Goal: Information Seeking & Learning: Learn about a topic

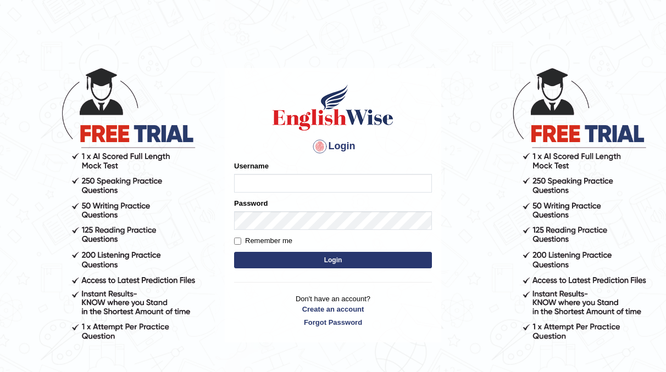
type input "neyam"
click at [328, 258] on button "Login" at bounding box center [333, 260] width 198 height 16
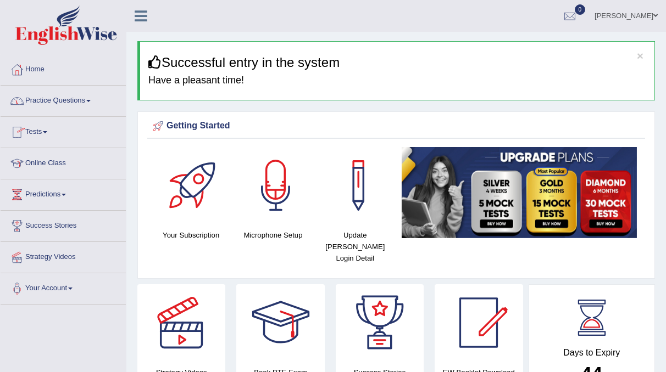
click at [32, 128] on link "Tests" at bounding box center [63, 130] width 125 height 27
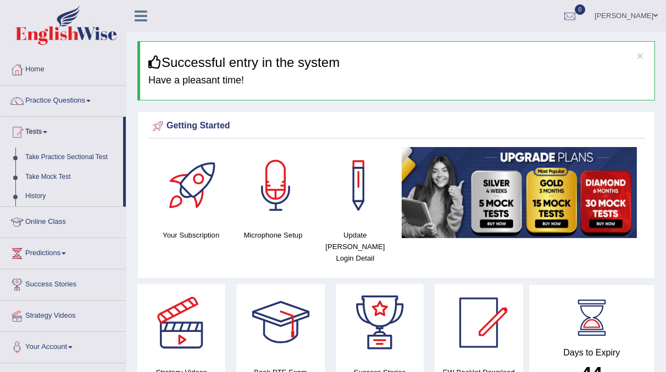
click at [52, 174] on link "Take Mock Test" at bounding box center [71, 177] width 103 height 20
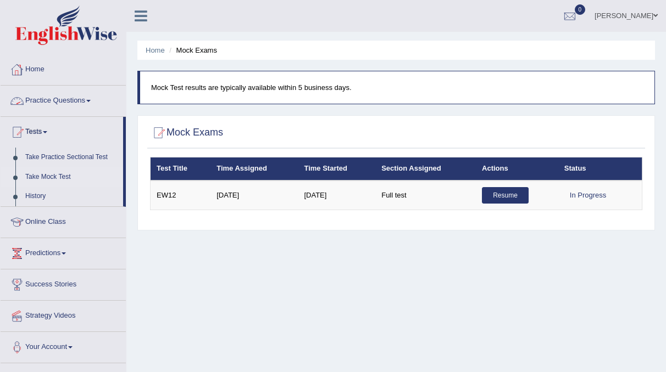
click at [85, 92] on link "Practice Questions" at bounding box center [63, 99] width 125 height 27
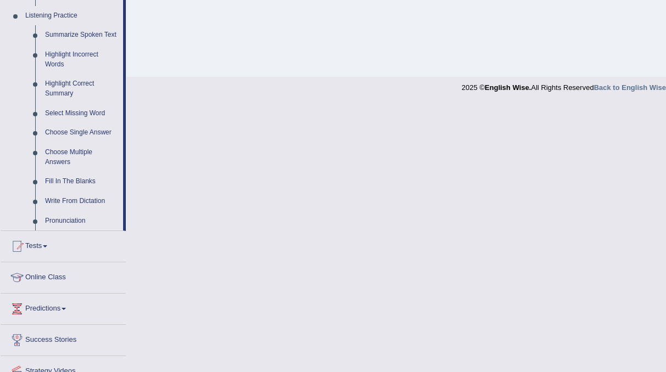
scroll to position [517, 0]
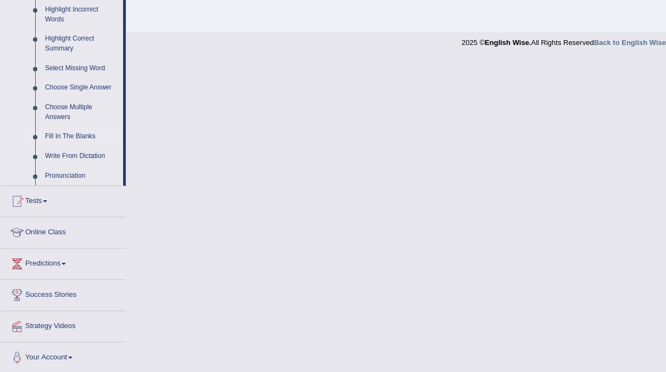
click at [80, 132] on link "Fill In The Blanks" at bounding box center [81, 137] width 83 height 20
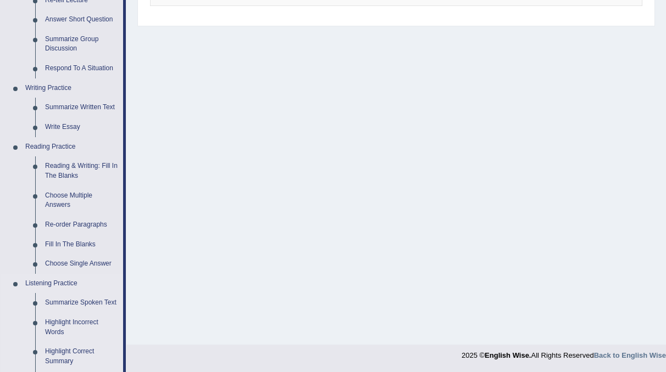
scroll to position [493, 0]
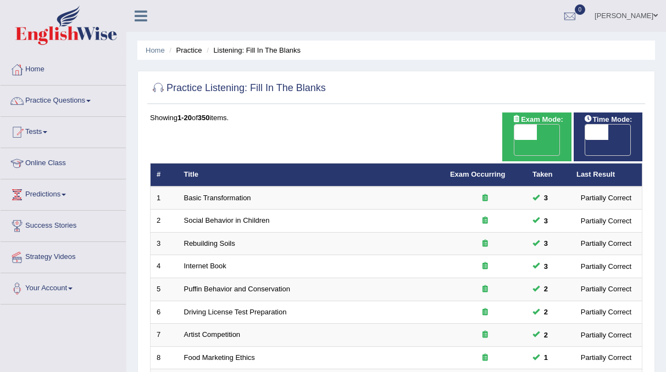
click at [585, 140] on span "OFF" at bounding box center [573, 147] width 23 height 15
checkbox input "true"
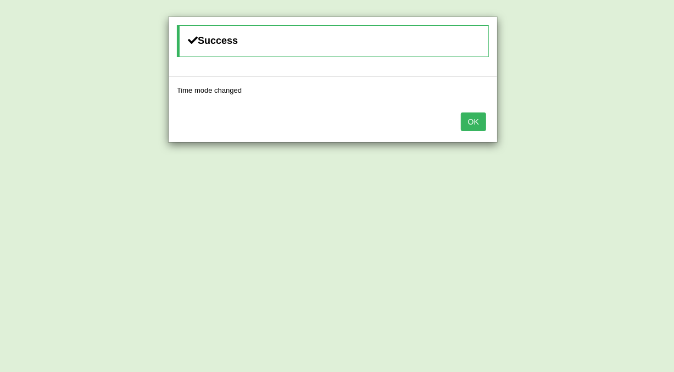
click at [482, 119] on button "OK" at bounding box center [473, 122] width 25 height 19
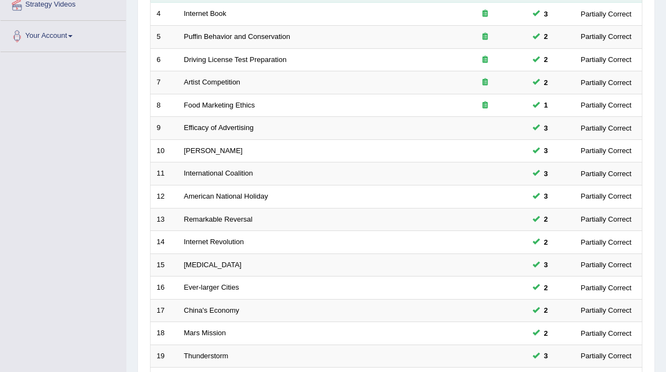
scroll to position [349, 0]
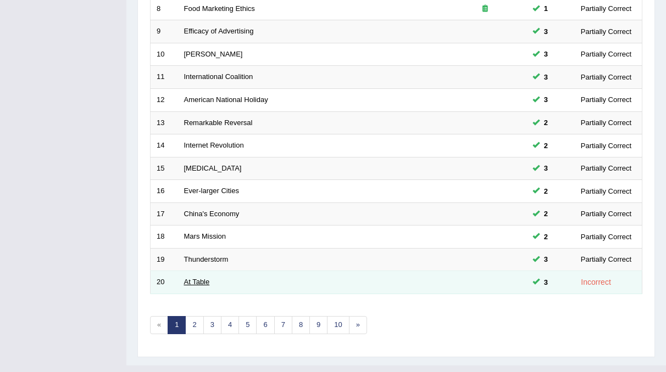
click at [197, 278] on link "At Table" at bounding box center [197, 282] width 26 height 8
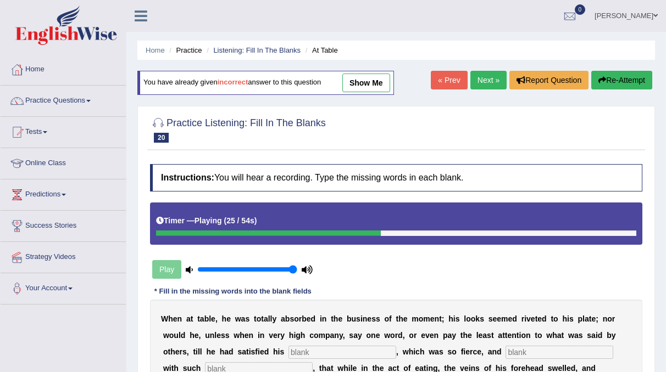
click at [481, 74] on link "Next »" at bounding box center [488, 80] width 36 height 19
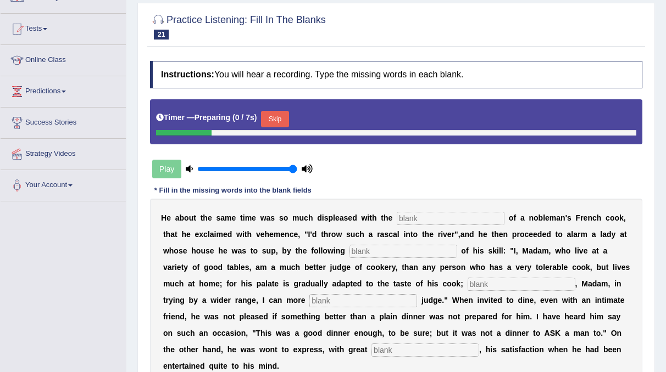
scroll to position [104, 0]
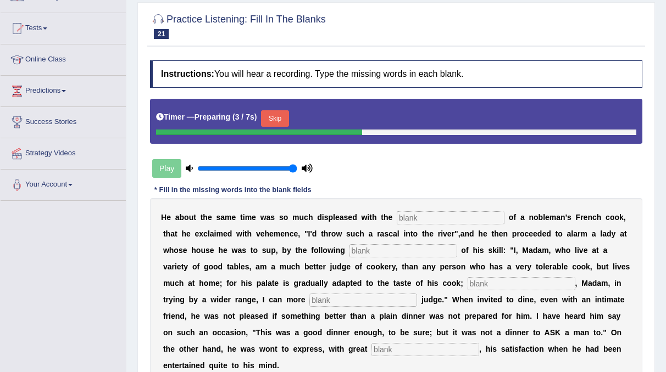
click at [275, 118] on button "Skip" at bounding box center [274, 118] width 27 height 16
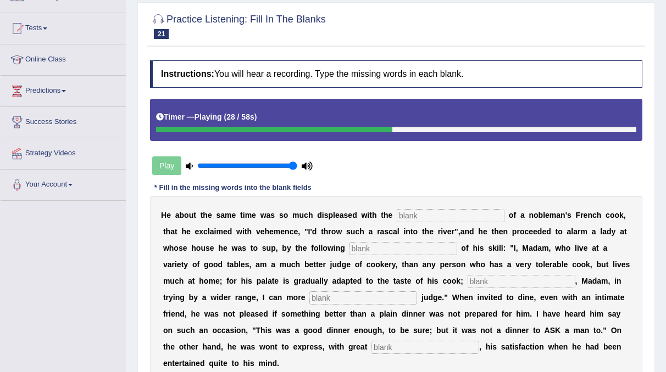
scroll to position [0, 0]
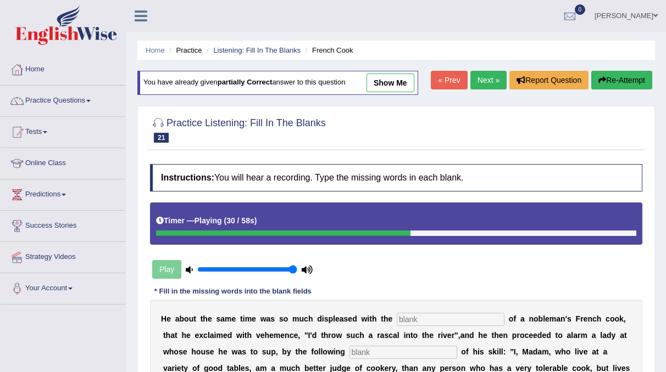
click at [598, 80] on icon "button" at bounding box center [602, 80] width 8 height 8
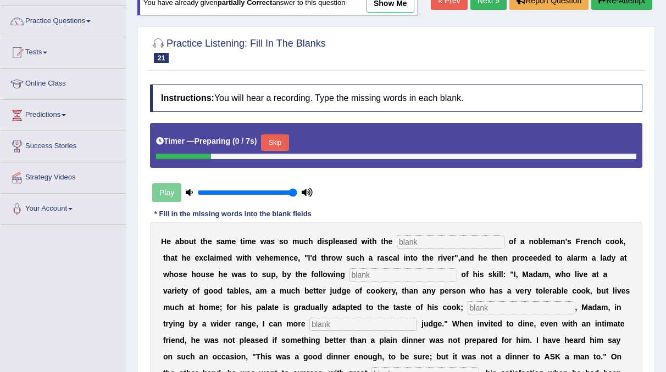
scroll to position [84, 0]
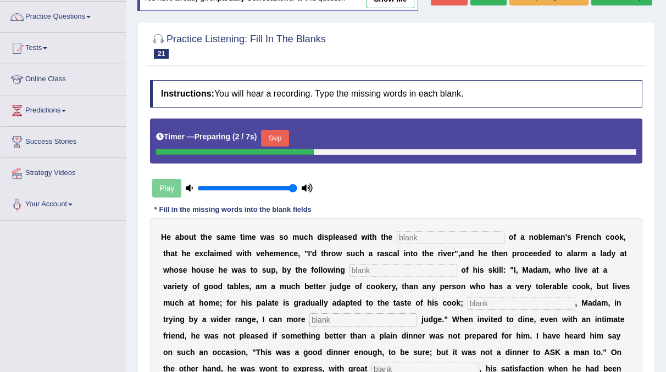
click at [276, 141] on button "Skip" at bounding box center [274, 138] width 27 height 16
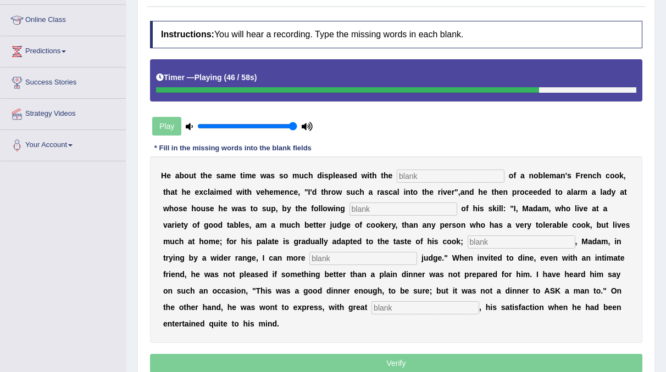
scroll to position [0, 0]
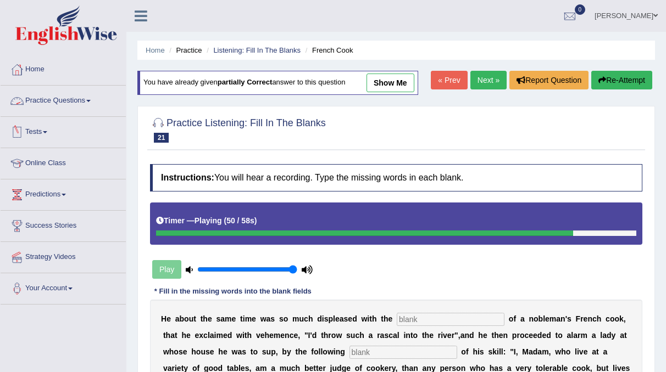
click at [71, 108] on link "Practice Questions" at bounding box center [63, 99] width 125 height 27
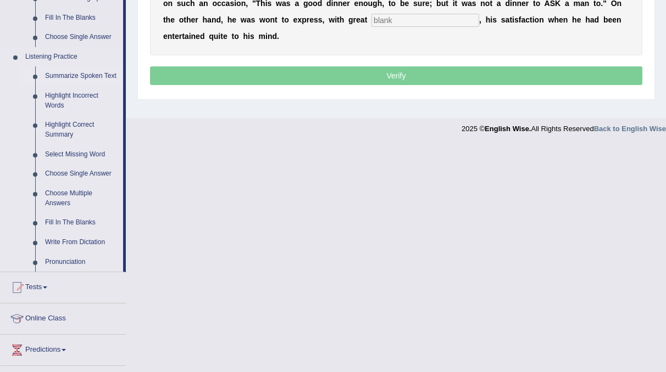
scroll to position [517, 0]
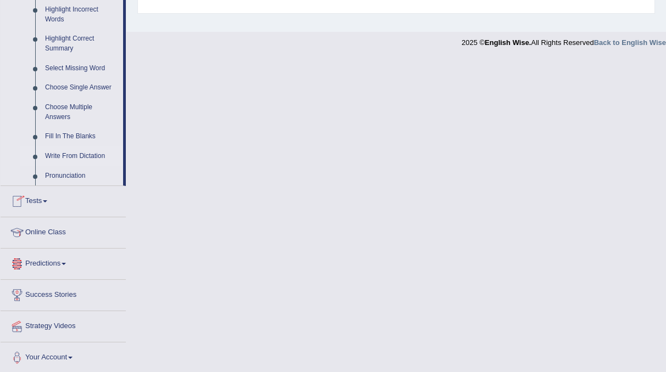
click at [58, 157] on link "Write From Dictation" at bounding box center [81, 157] width 83 height 20
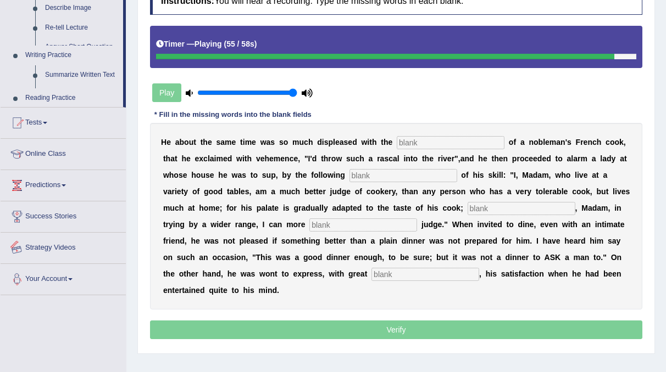
scroll to position [204, 0]
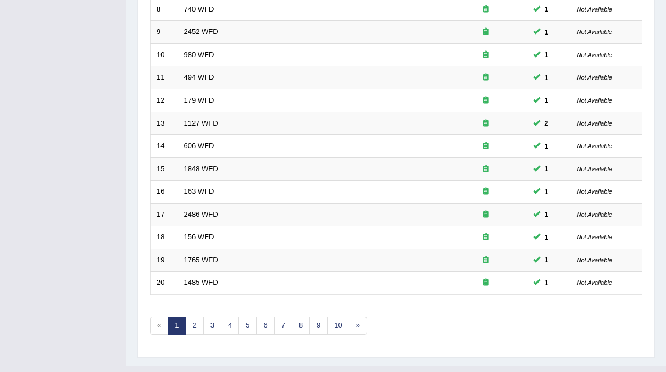
scroll to position [349, 0]
click at [194, 316] on link "2" at bounding box center [194, 325] width 18 height 18
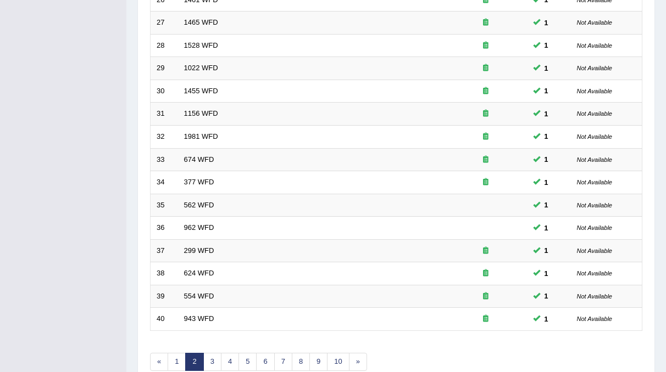
scroll to position [349, 0]
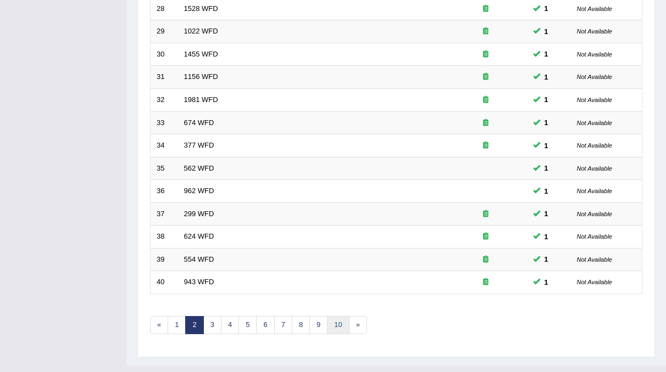
click at [333, 316] on link "10" at bounding box center [338, 325] width 22 height 18
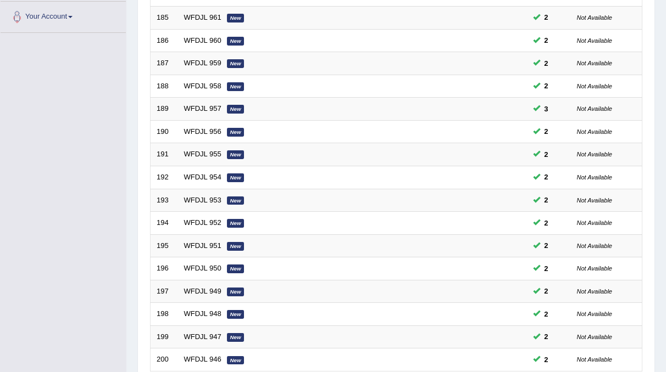
scroll to position [349, 0]
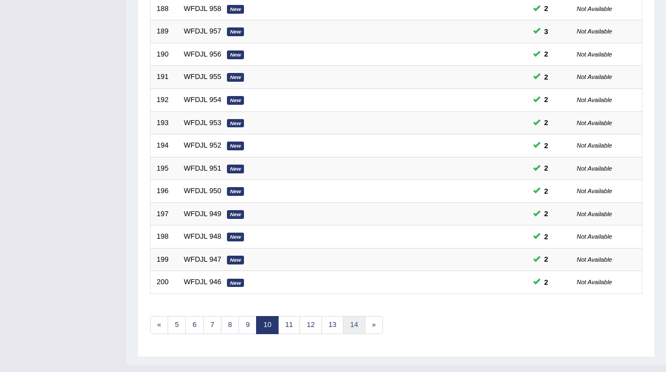
click at [345, 316] on link "14" at bounding box center [354, 325] width 22 height 18
click at [370, 316] on link "18" at bounding box center [370, 325] width 22 height 18
click at [372, 316] on link "22" at bounding box center [373, 325] width 22 height 18
click at [373, 316] on link "26" at bounding box center [373, 325] width 22 height 18
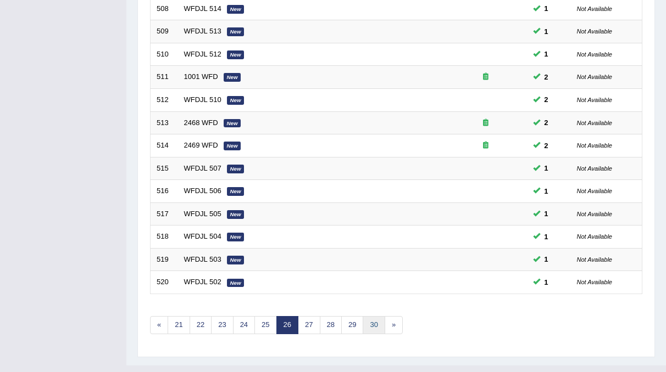
click at [366, 316] on link "30" at bounding box center [373, 325] width 22 height 18
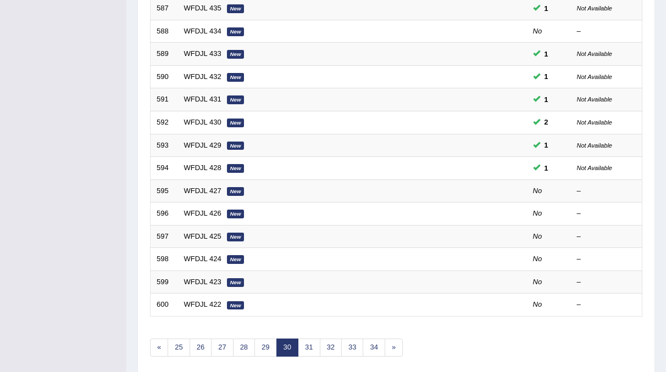
scroll to position [349, 0]
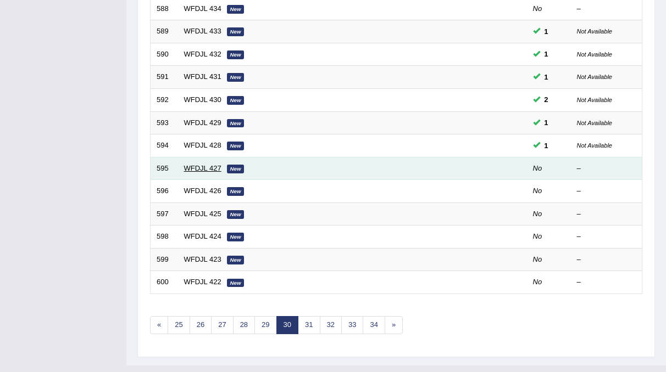
click at [203, 164] on link "WFDJL 427" at bounding box center [202, 168] width 37 height 8
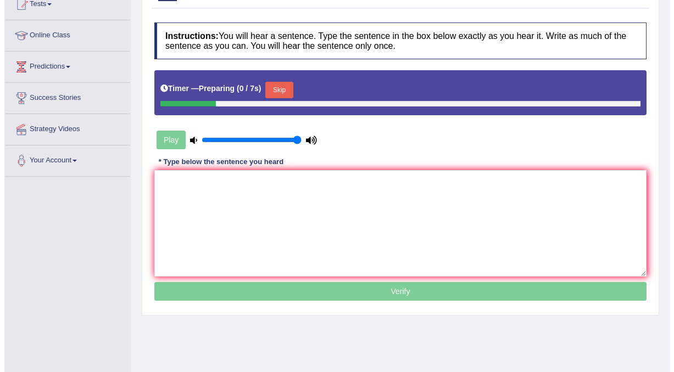
scroll to position [129, 0]
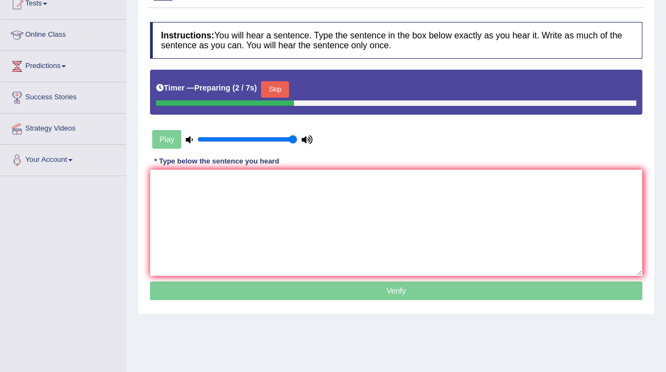
click at [271, 87] on button "Skip" at bounding box center [274, 89] width 27 height 16
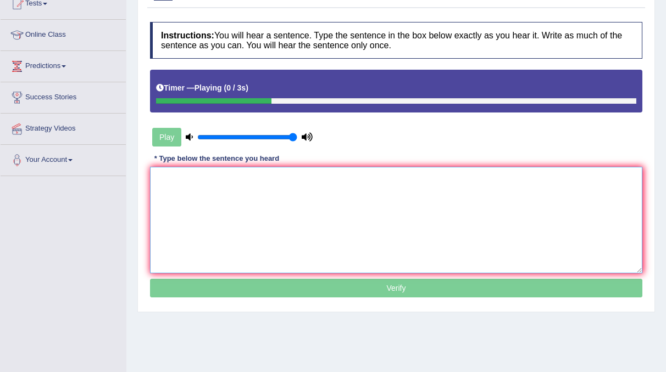
click at [183, 178] on textarea at bounding box center [396, 220] width 492 height 107
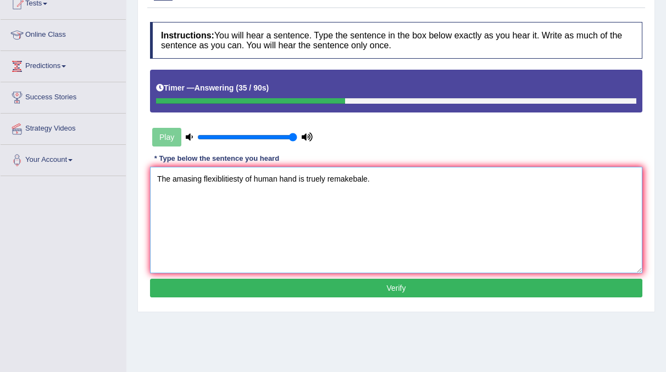
click at [199, 175] on textarea "The amasing flexiblitiesty of human hand is truely remakebale." at bounding box center [396, 220] width 492 height 107
click at [242, 176] on textarea "The amazing flexiblitiesty of human hand is truely remakebale." at bounding box center [396, 220] width 492 height 107
click at [287, 177] on textarea "The amazing flexebility of human hand is truely remakebale." at bounding box center [396, 220] width 492 height 107
type textarea "The amazing flexebility of human hands is truely remakebale."
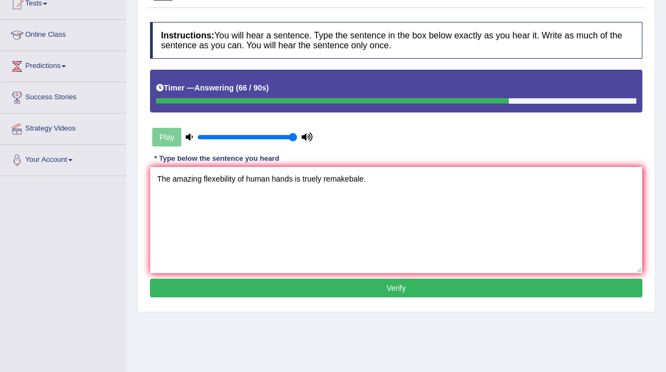
click at [411, 291] on button "Verify" at bounding box center [396, 288] width 492 height 19
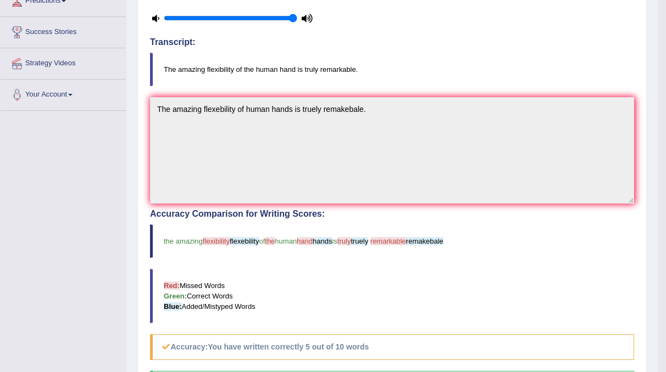
scroll to position [0, 0]
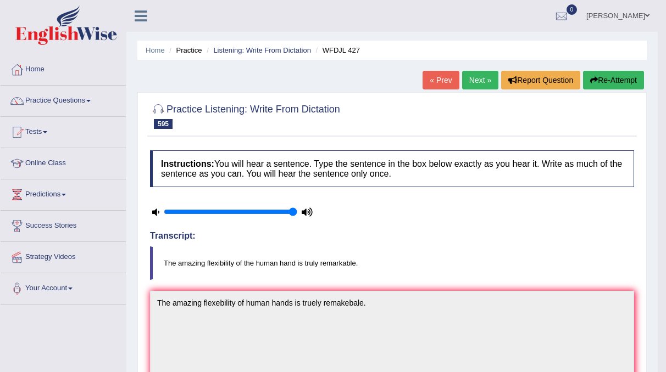
click at [482, 83] on link "Next »" at bounding box center [480, 80] width 36 height 19
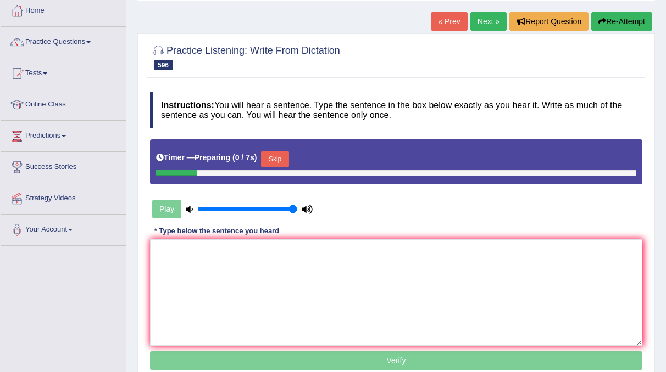
scroll to position [59, 0]
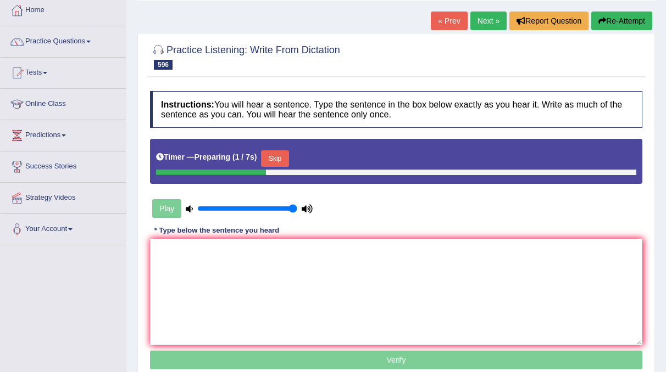
click at [281, 158] on button "Skip" at bounding box center [274, 158] width 27 height 16
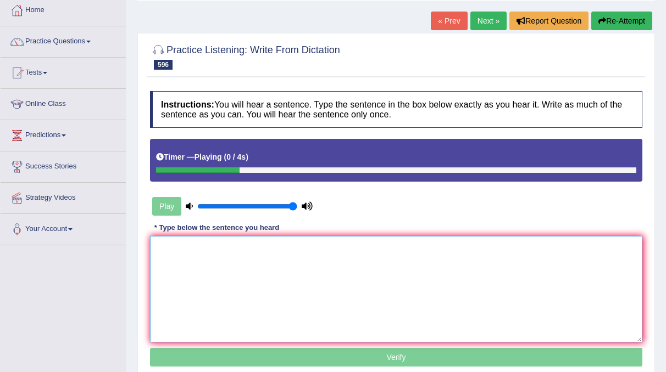
click at [204, 242] on textarea at bounding box center [396, 289] width 492 height 107
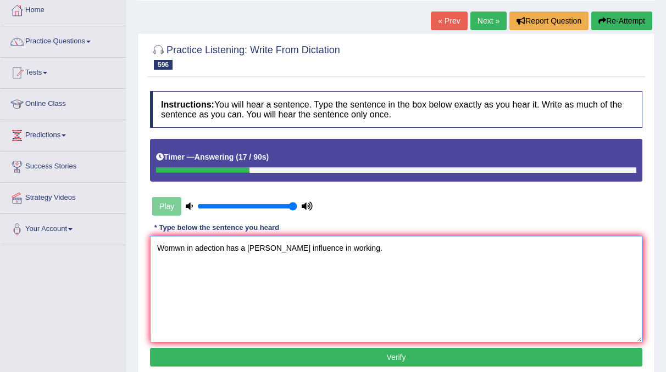
scroll to position [111, 0]
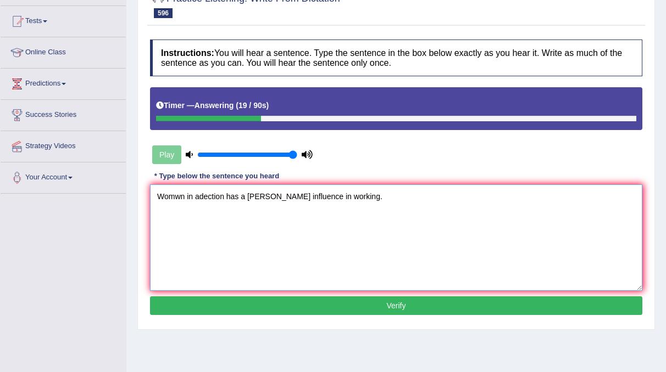
click at [175, 192] on textarea "Womwn in adection has a [PERSON_NAME] influence in working." at bounding box center [396, 238] width 492 height 107
click at [178, 194] on textarea "Womwn in adection has a [PERSON_NAME] influence in working." at bounding box center [396, 238] width 492 height 107
click at [205, 193] on textarea "Women in adection has a moger influence in working." at bounding box center [396, 238] width 492 height 107
type textarea "Women in aduction has a moger influence in working."
click at [373, 297] on button "Verify" at bounding box center [396, 306] width 492 height 19
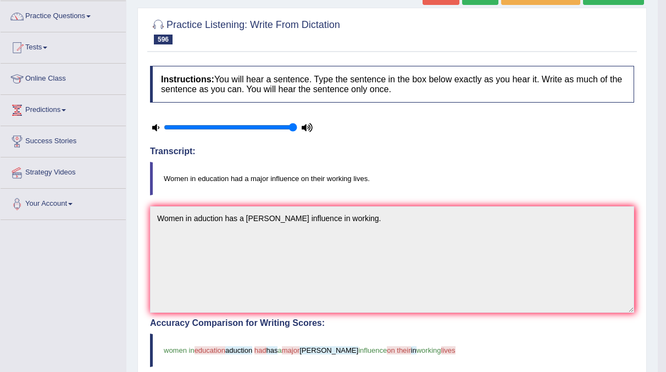
scroll to position [0, 0]
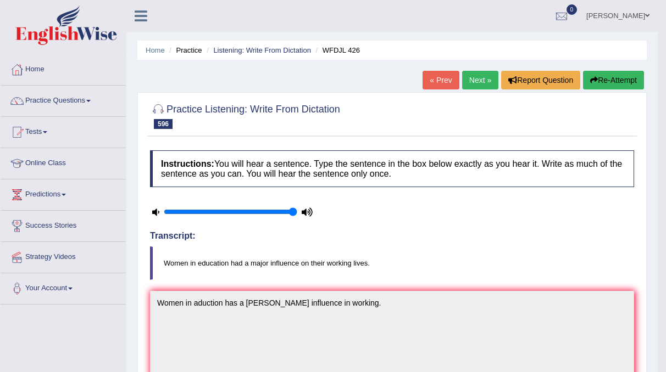
click at [482, 83] on link "Next »" at bounding box center [480, 80] width 36 height 19
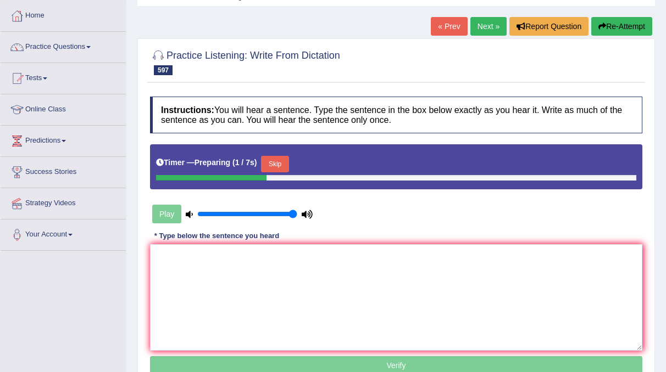
click at [271, 165] on button "Skip" at bounding box center [274, 164] width 27 height 16
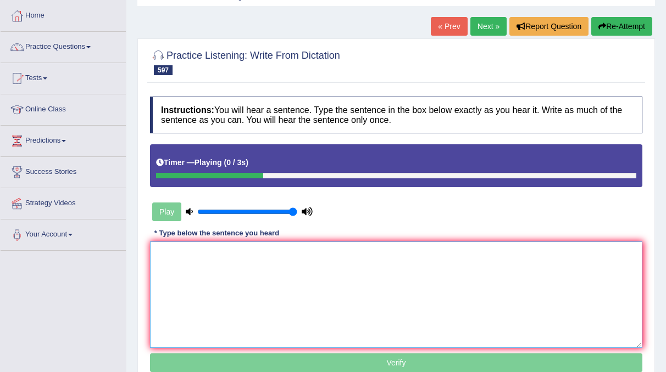
click at [195, 250] on textarea at bounding box center [396, 295] width 492 height 107
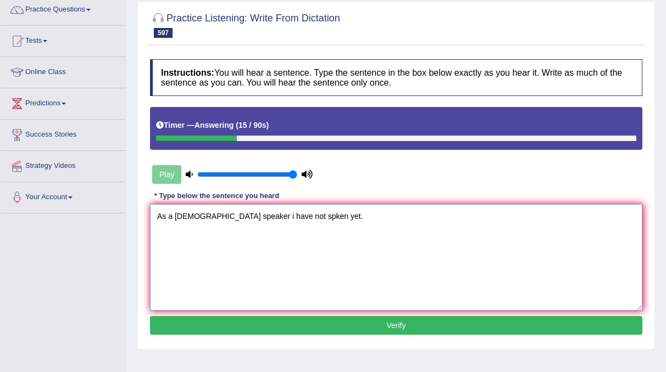
scroll to position [109, 0]
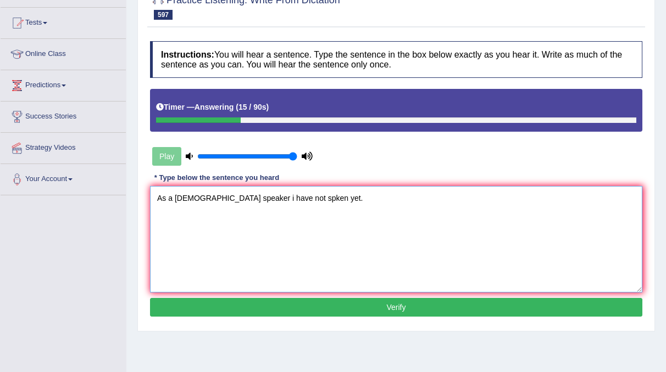
type textarea "As a canadian speaker i have not spken yet."
click at [355, 314] on button "Verify" at bounding box center [396, 307] width 492 height 19
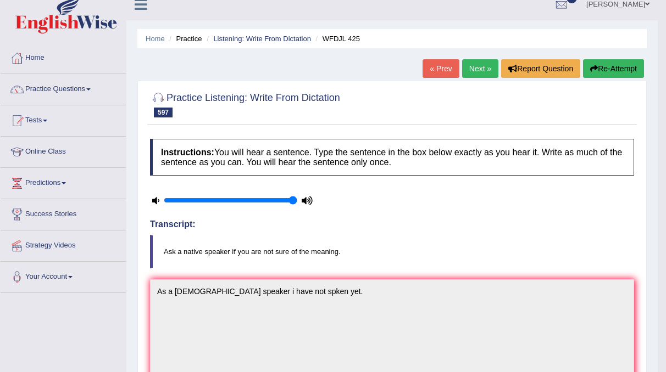
scroll to position [0, 0]
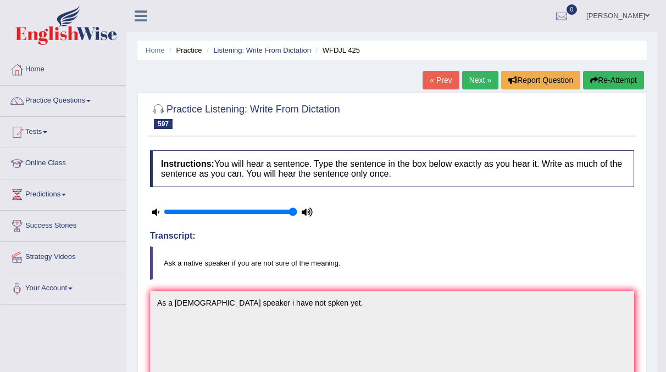
click at [476, 81] on link "Next »" at bounding box center [480, 80] width 36 height 19
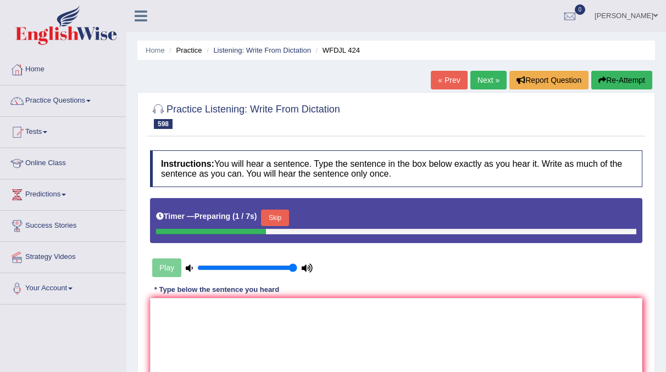
click at [280, 217] on button "Skip" at bounding box center [274, 218] width 27 height 16
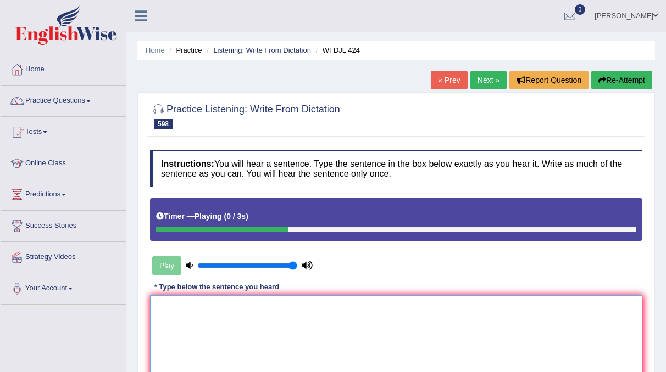
click at [165, 316] on textarea at bounding box center [396, 348] width 492 height 107
type textarea "S"
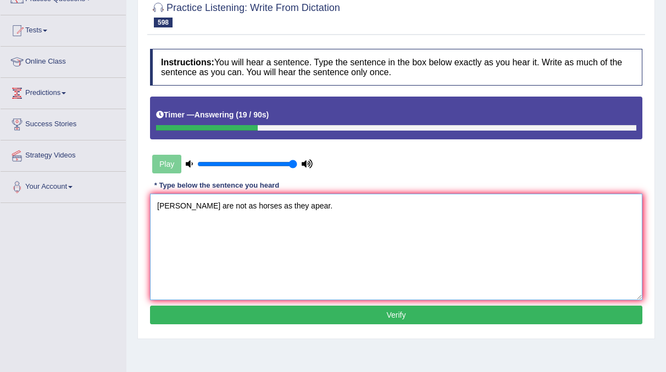
type textarea "Zipras are not as horses as they apear."
click at [499, 313] on button "Verify" at bounding box center [396, 315] width 492 height 19
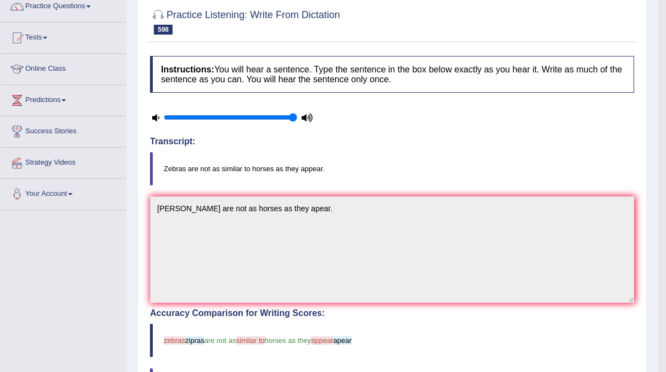
scroll to position [0, 0]
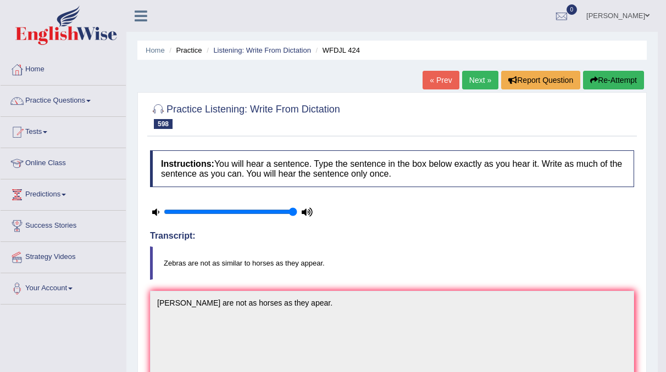
click at [484, 79] on link "Next »" at bounding box center [480, 80] width 36 height 19
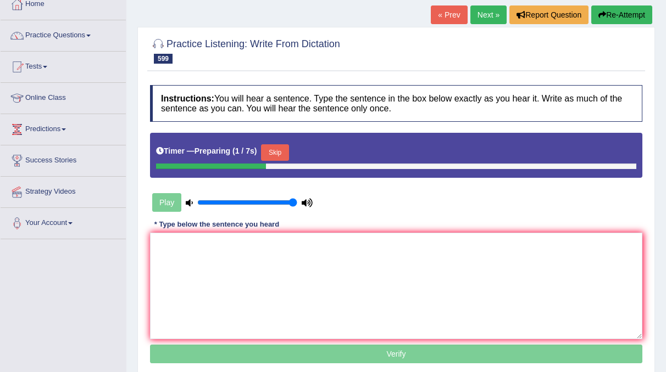
click at [267, 155] on button "Skip" at bounding box center [274, 152] width 27 height 16
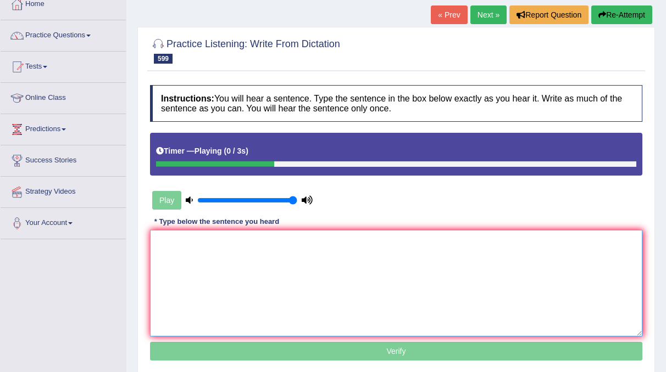
click at [181, 239] on textarea at bounding box center [396, 283] width 492 height 107
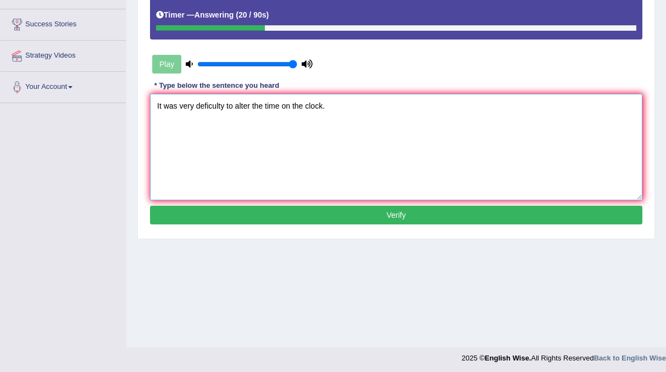
scroll to position [202, 0]
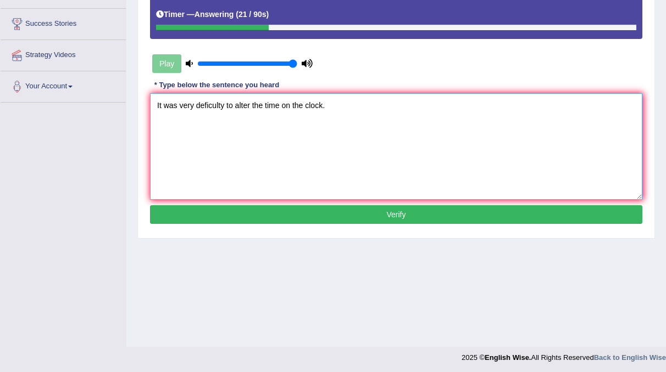
type textarea "It was very deficulty to alter the time on the clock."
click at [418, 214] on button "Verify" at bounding box center [396, 214] width 492 height 19
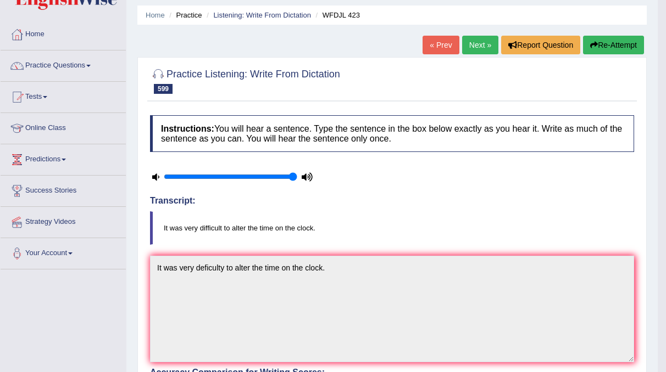
scroll to position [24, 0]
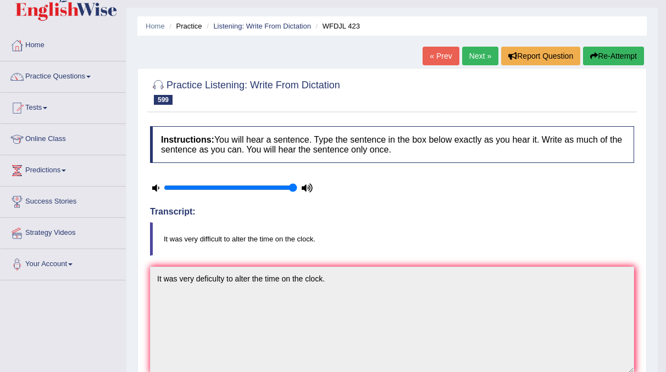
click at [488, 49] on link "Next »" at bounding box center [480, 56] width 36 height 19
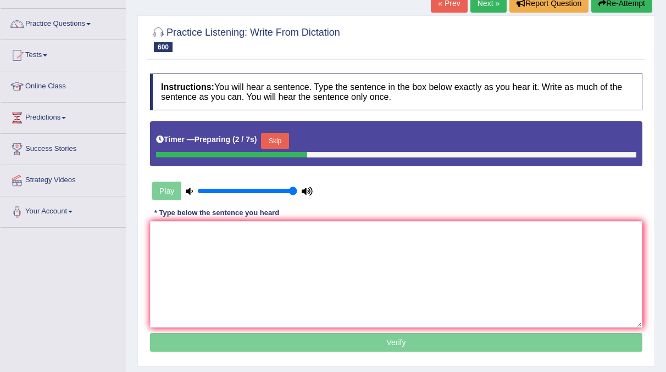
click at [266, 139] on button "Skip" at bounding box center [274, 141] width 27 height 16
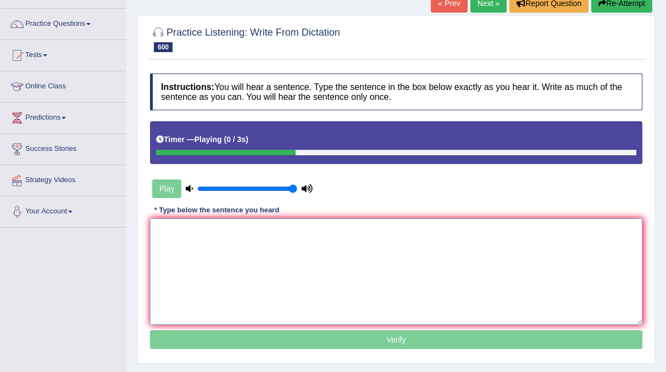
click at [189, 234] on textarea at bounding box center [396, 272] width 492 height 107
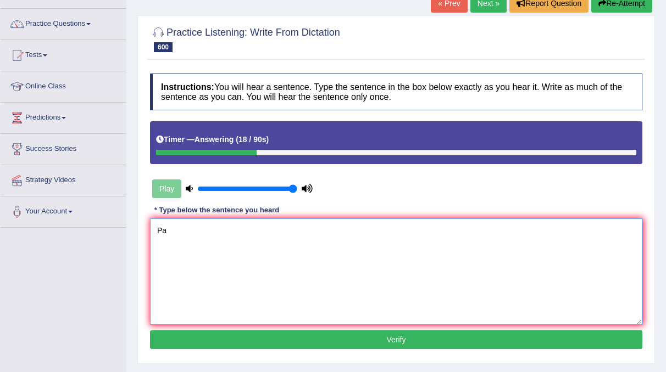
type textarea "P"
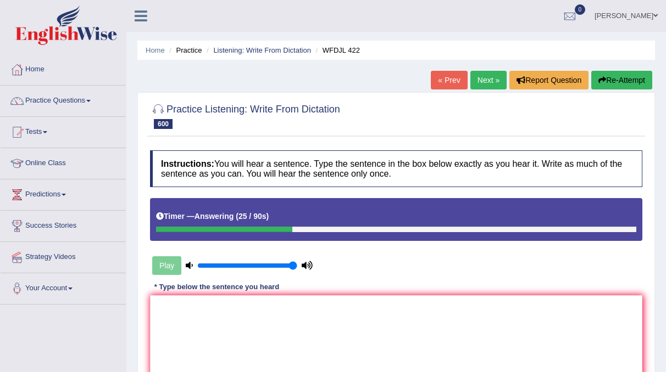
click at [629, 78] on button "Re-Attempt" at bounding box center [621, 80] width 61 height 19
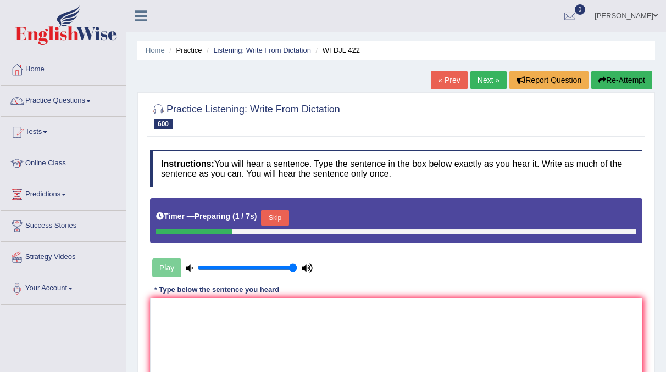
click at [278, 216] on button "Skip" at bounding box center [274, 218] width 27 height 16
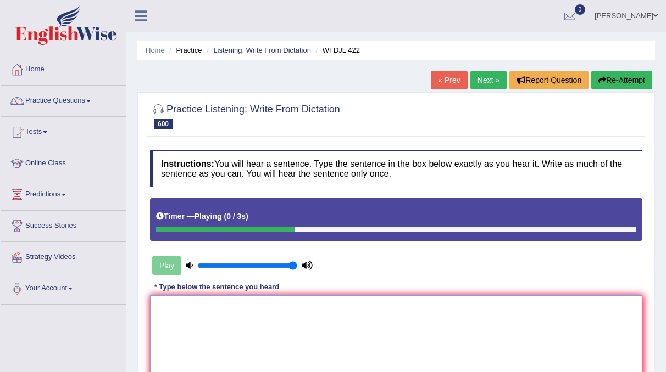
click at [155, 322] on textarea at bounding box center [396, 348] width 492 height 107
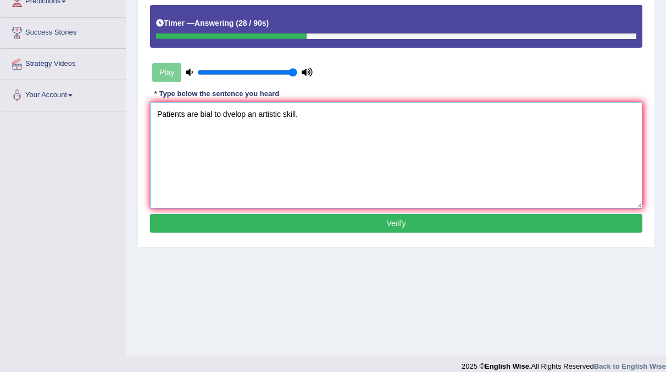
type textarea "Patients are bial to dvelop an artistic skill."
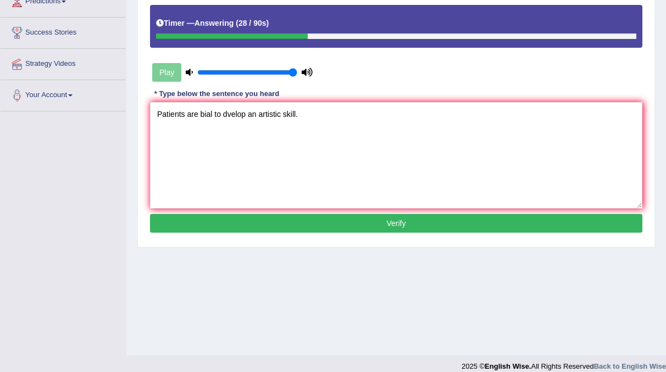
click at [393, 230] on button "Verify" at bounding box center [396, 223] width 492 height 19
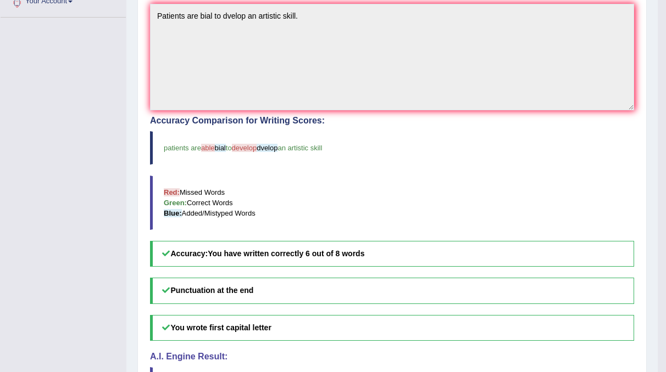
scroll to position [0, 0]
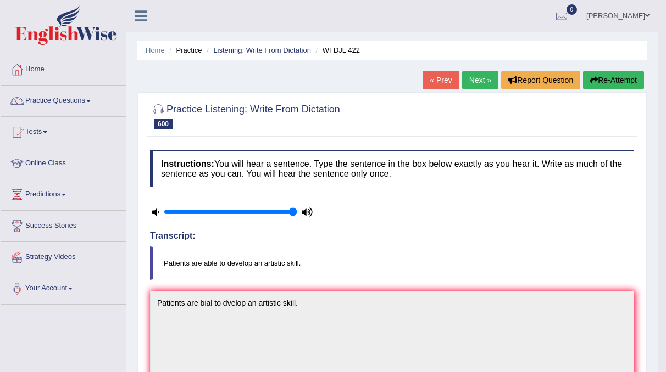
click at [484, 80] on link "Next »" at bounding box center [480, 80] width 36 height 19
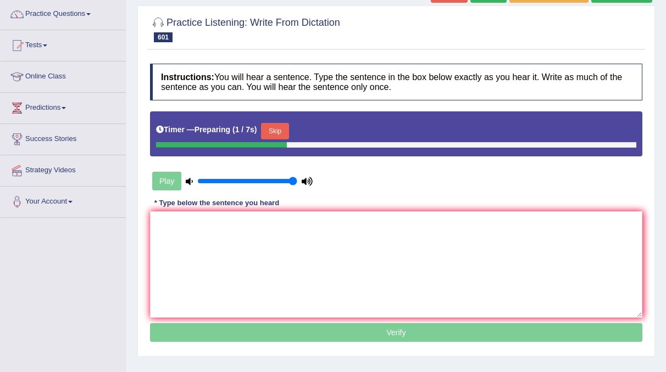
click at [280, 132] on button "Skip" at bounding box center [274, 131] width 27 height 16
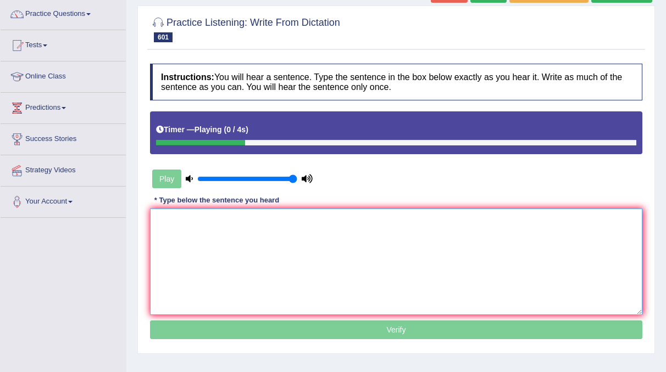
click at [183, 243] on textarea at bounding box center [396, 262] width 492 height 107
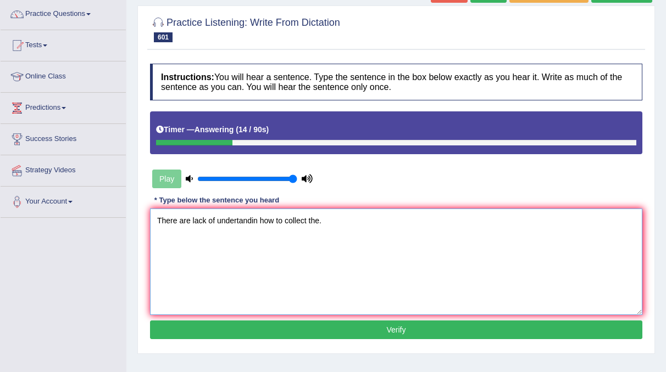
scroll to position [165, 0]
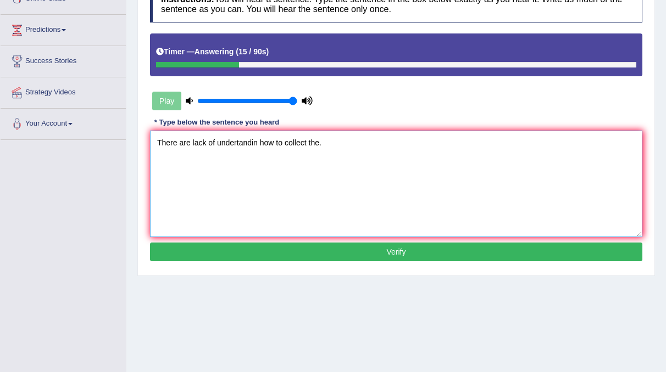
type textarea "There are lack of undertandin how to collect the."
click at [389, 255] on button "Verify" at bounding box center [396, 252] width 492 height 19
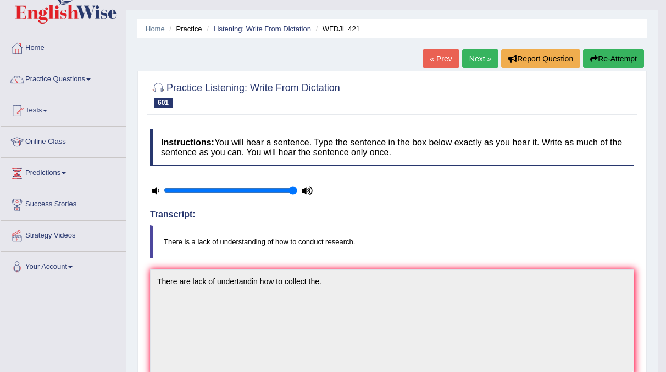
scroll to position [0, 0]
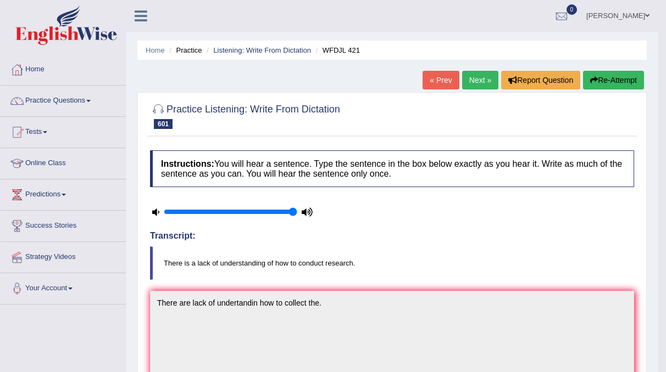
click at [482, 72] on link "Next »" at bounding box center [480, 80] width 36 height 19
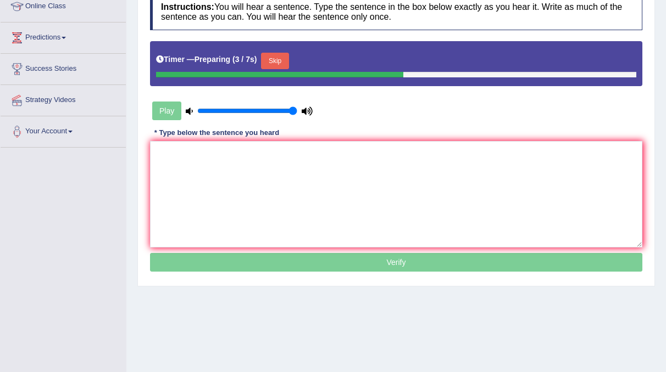
scroll to position [163, 0]
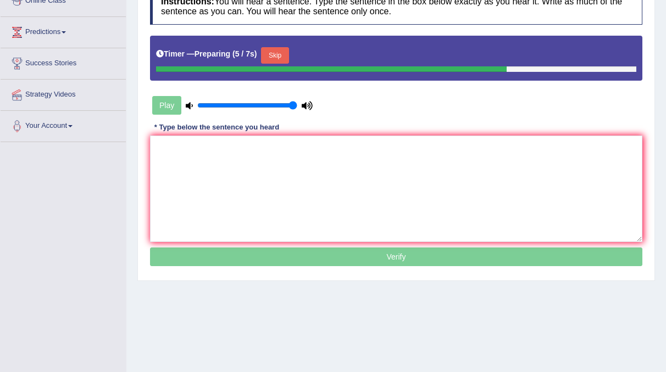
click at [276, 56] on button "Skip" at bounding box center [274, 55] width 27 height 16
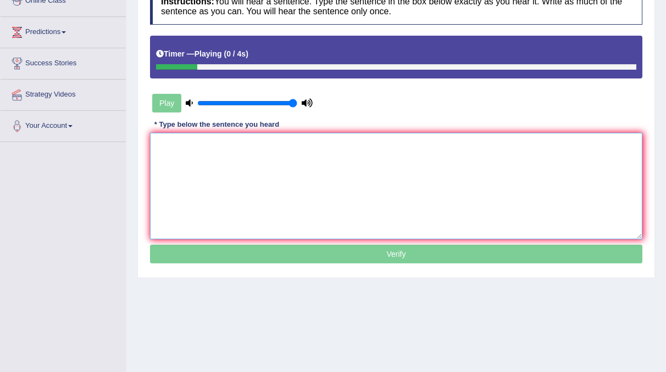
click at [199, 154] on textarea at bounding box center [396, 186] width 492 height 107
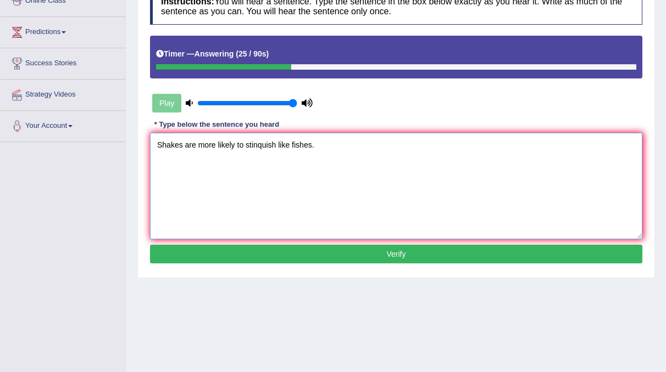
type textarea "Shakes are more likely to stinquish like fishes."
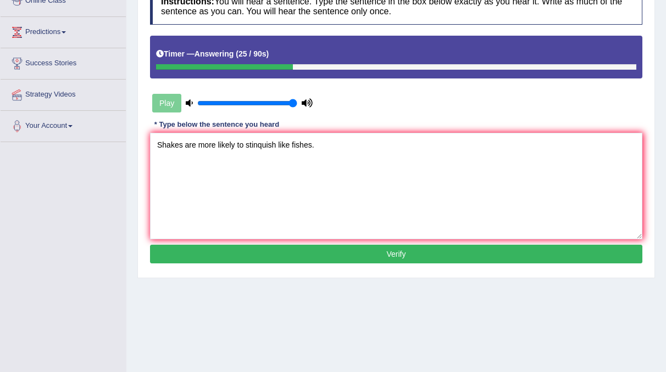
click at [366, 250] on button "Verify" at bounding box center [396, 254] width 492 height 19
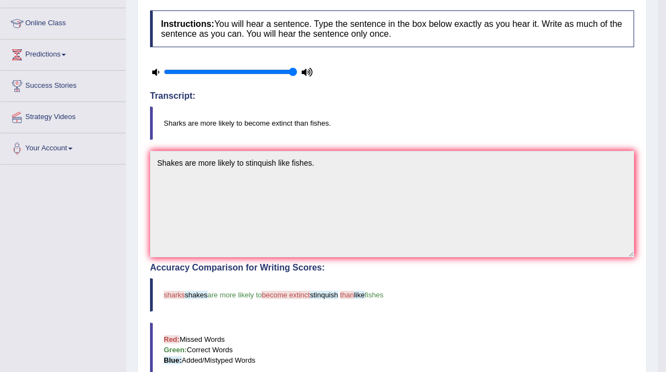
scroll to position [0, 0]
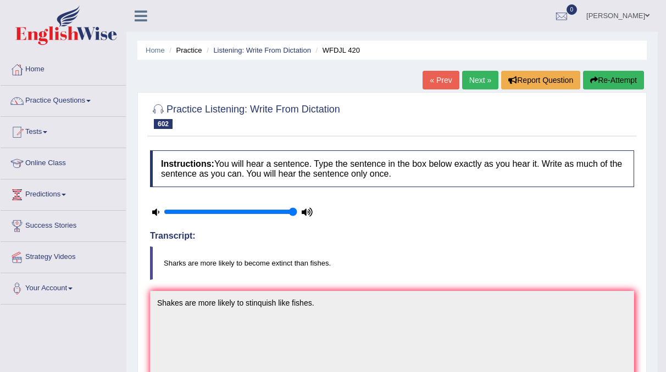
click at [485, 80] on link "Next »" at bounding box center [480, 80] width 36 height 19
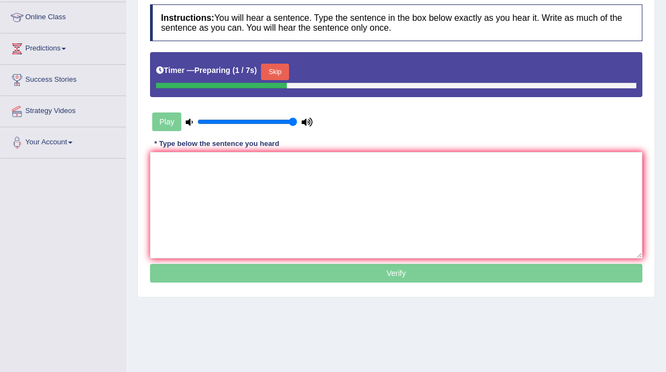
click at [286, 83] on div at bounding box center [396, 85] width 480 height 5
click at [265, 79] on button "Skip" at bounding box center [274, 72] width 27 height 16
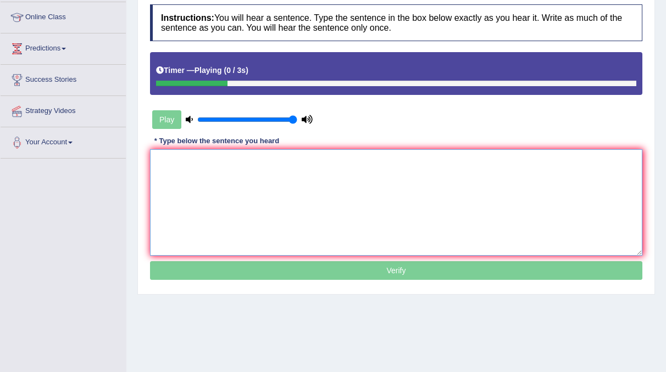
click at [170, 185] on textarea at bounding box center [396, 202] width 492 height 107
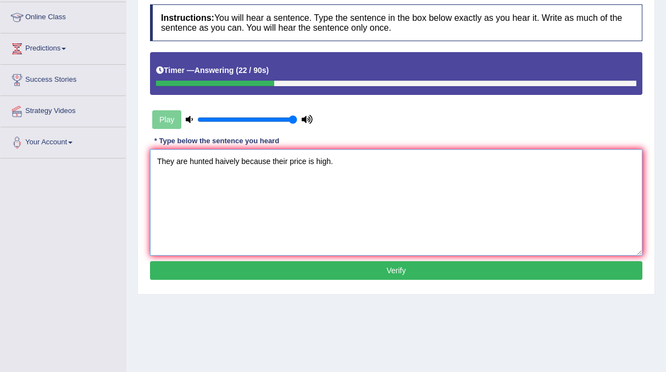
type textarea "They are hunted haively because their price is high."
click at [349, 264] on button "Verify" at bounding box center [396, 270] width 492 height 19
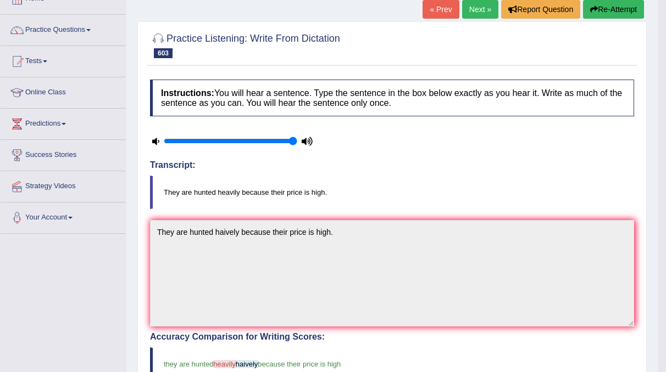
scroll to position [8, 0]
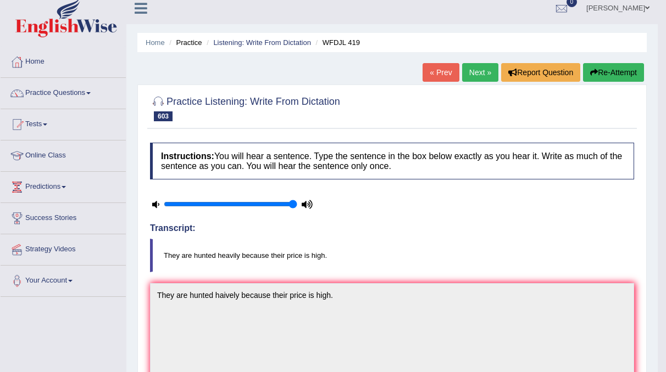
click at [473, 75] on link "Next »" at bounding box center [480, 72] width 36 height 19
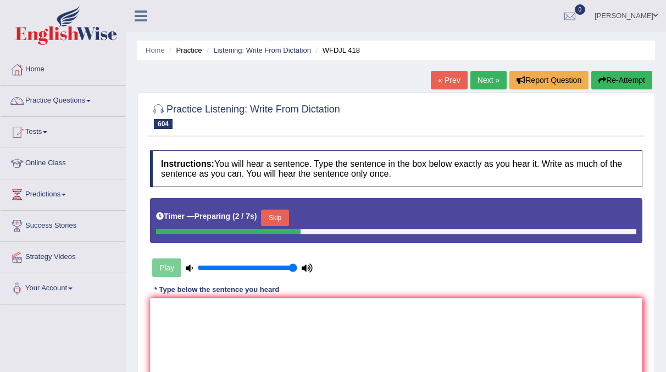
click at [281, 216] on button "Skip" at bounding box center [274, 218] width 27 height 16
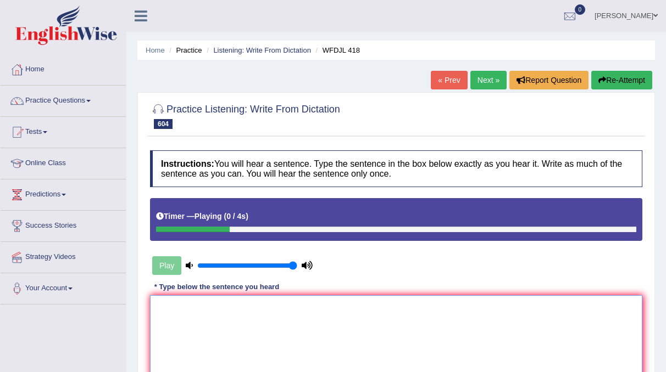
click at [207, 305] on textarea at bounding box center [396, 348] width 492 height 107
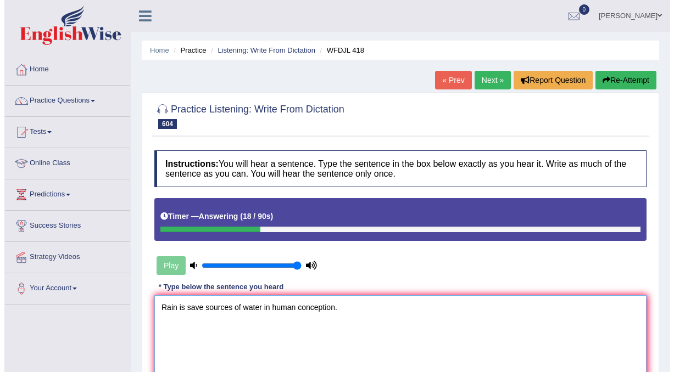
scroll to position [104, 0]
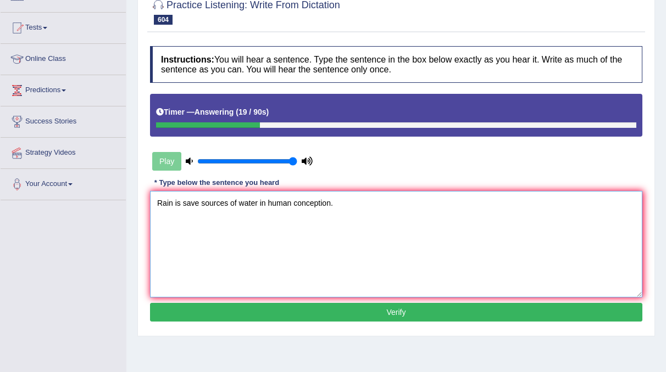
type textarea "Rain is save sources of water in human conception."
click at [334, 309] on button "Verify" at bounding box center [396, 312] width 492 height 19
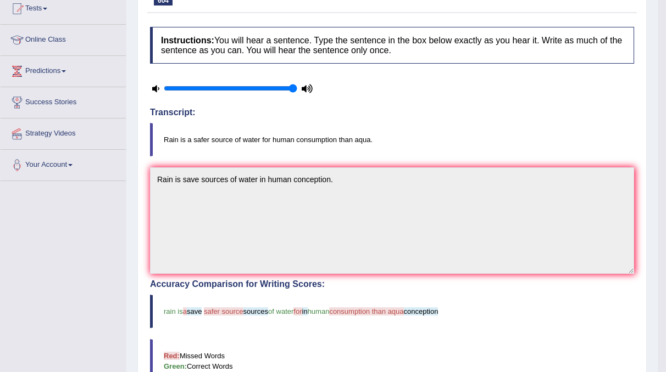
scroll to position [0, 0]
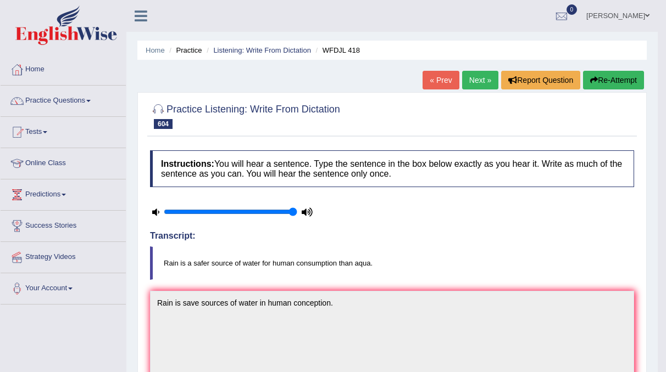
click at [483, 76] on link "Next »" at bounding box center [480, 80] width 36 height 19
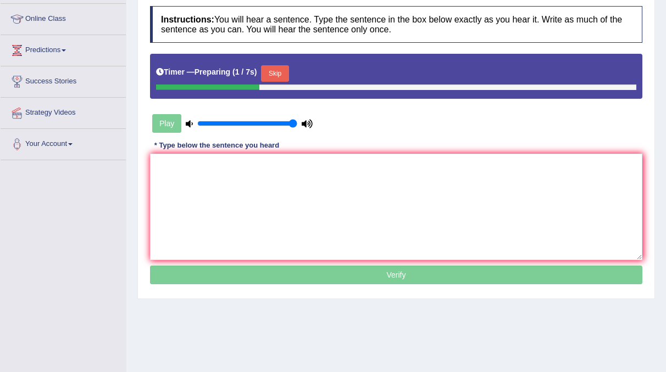
click at [276, 71] on button "Skip" at bounding box center [274, 73] width 27 height 16
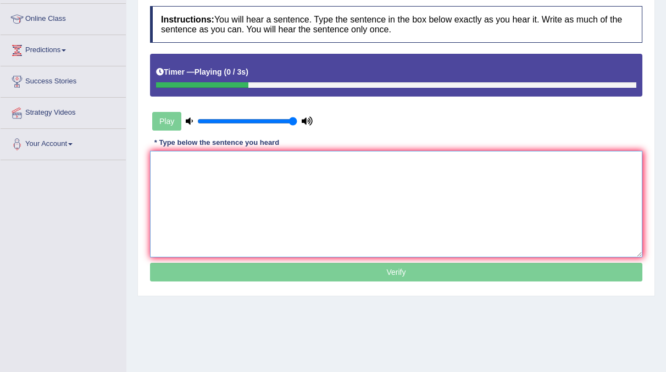
click at [206, 173] on textarea at bounding box center [396, 204] width 492 height 107
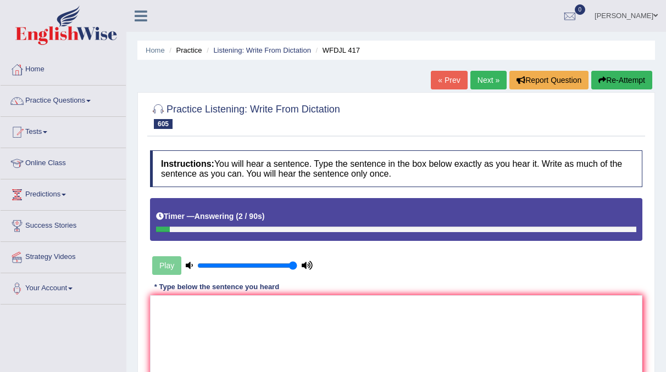
click at [621, 81] on button "Re-Attempt" at bounding box center [621, 80] width 61 height 19
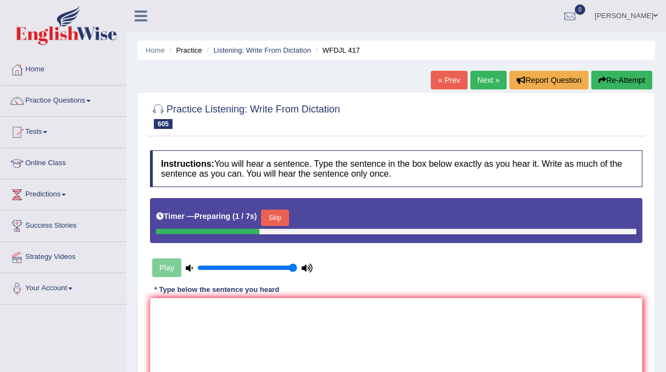
click at [268, 219] on button "Skip" at bounding box center [274, 218] width 27 height 16
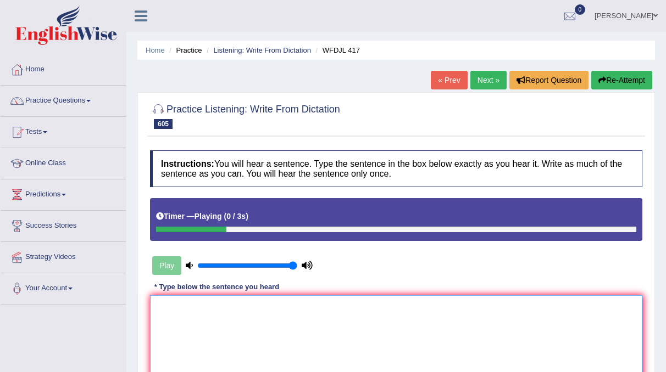
click at [172, 308] on textarea at bounding box center [396, 348] width 492 height 107
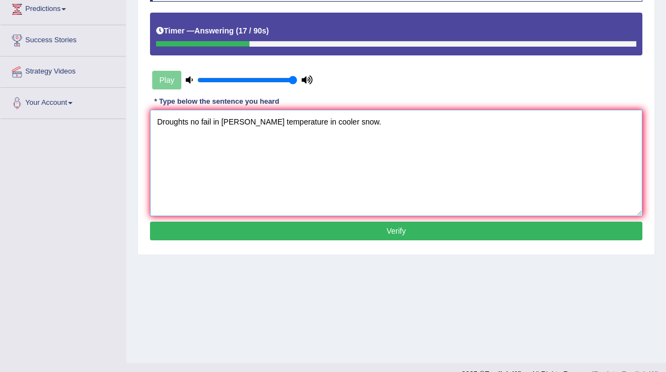
scroll to position [187, 0]
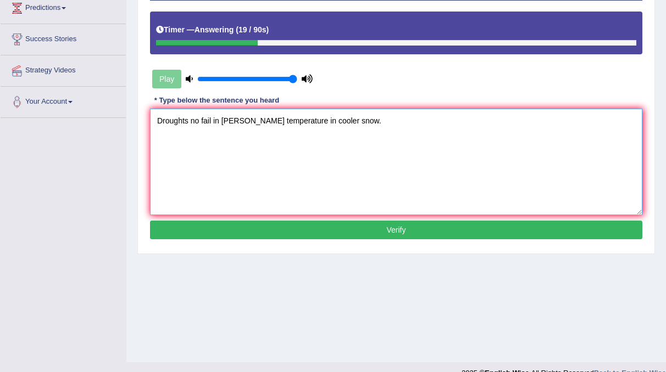
type textarea "Droughts no fail in coller temperature in cooler snow."
click at [410, 237] on button "Verify" at bounding box center [396, 230] width 492 height 19
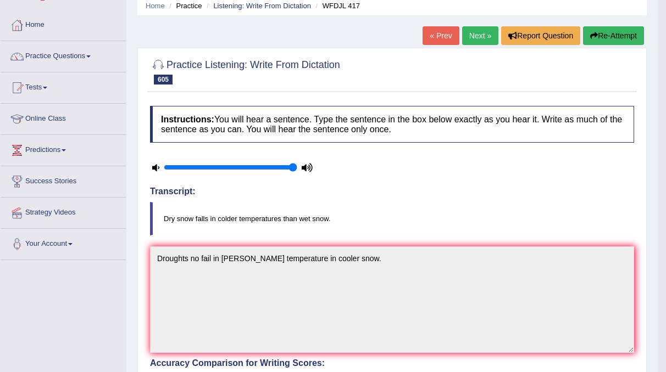
scroll to position [43, 0]
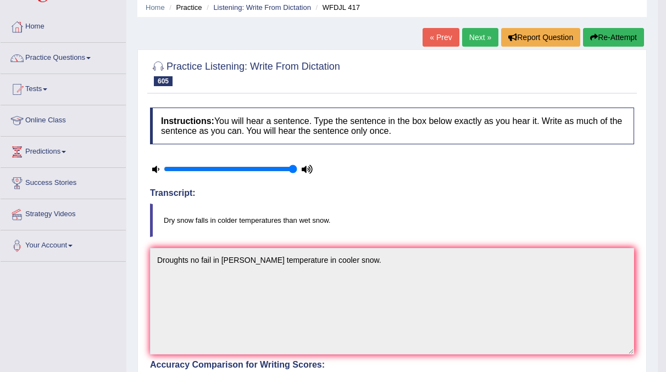
click at [599, 40] on button "Re-Attempt" at bounding box center [613, 37] width 61 height 19
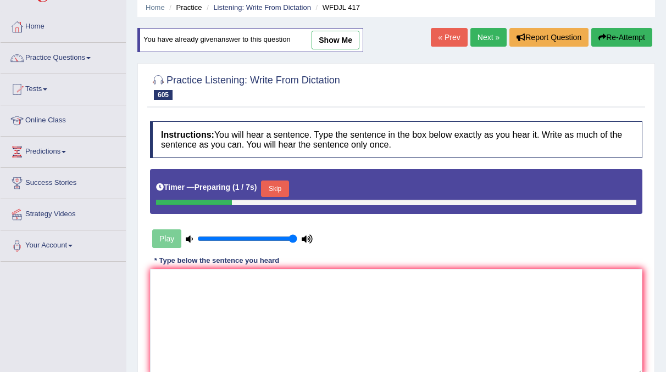
click at [283, 191] on button "Skip" at bounding box center [274, 189] width 27 height 16
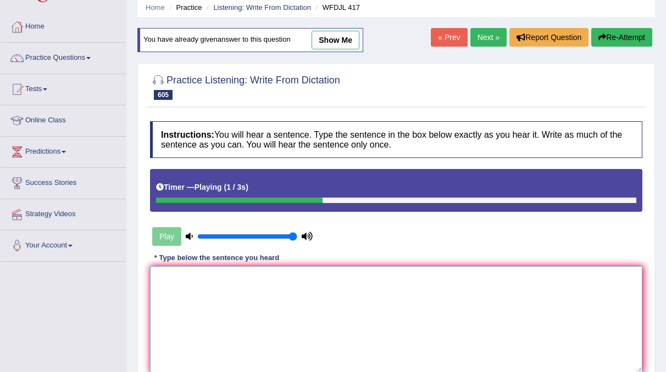
click at [182, 280] on textarea at bounding box center [396, 319] width 492 height 107
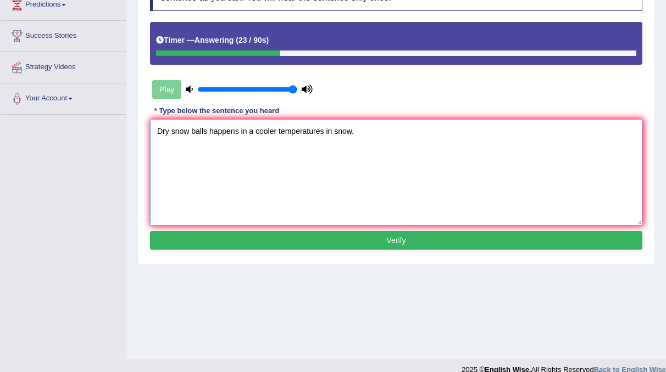
scroll to position [191, 0]
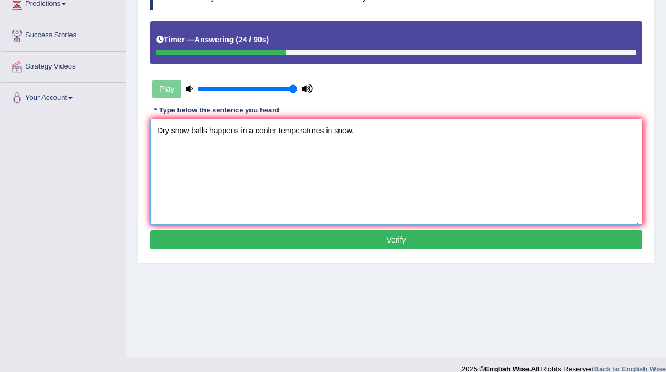
type textarea "Dry snow balls happens in a cooler temperatures in snow."
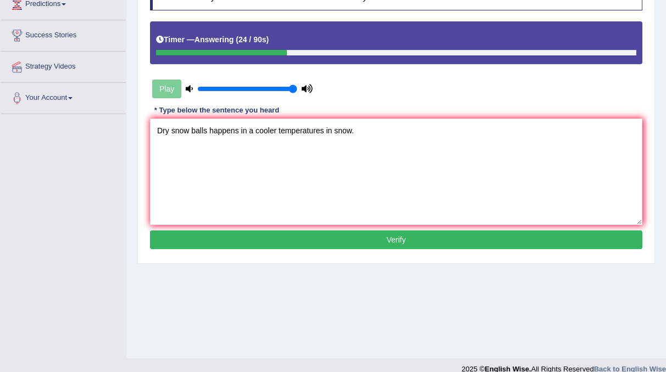
click at [409, 238] on button "Verify" at bounding box center [396, 240] width 492 height 19
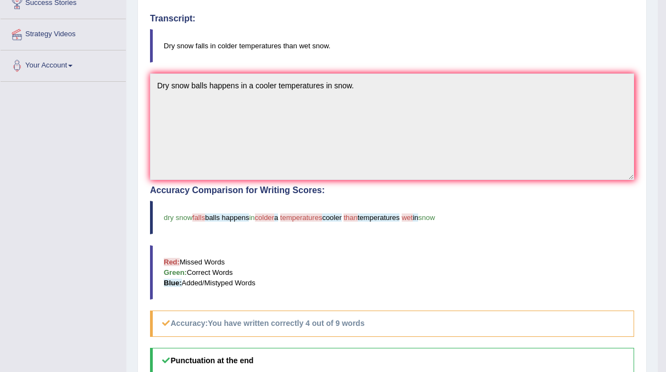
scroll to position [0, 0]
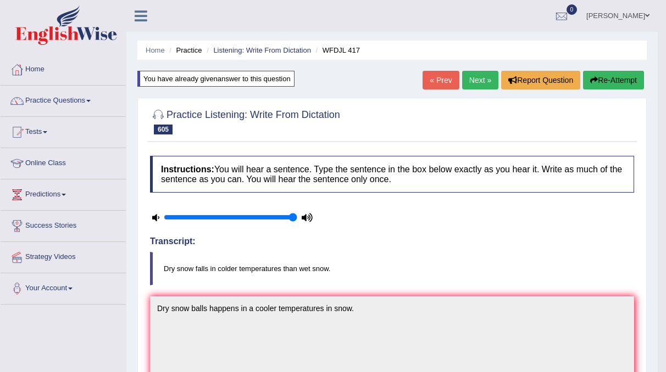
click at [481, 80] on link "Next »" at bounding box center [480, 80] width 36 height 19
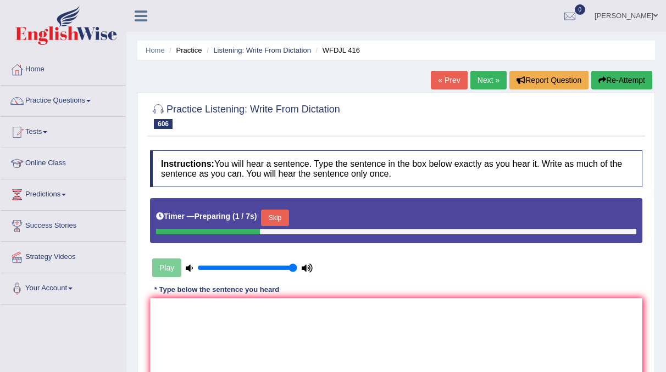
click at [282, 219] on button "Skip" at bounding box center [274, 218] width 27 height 16
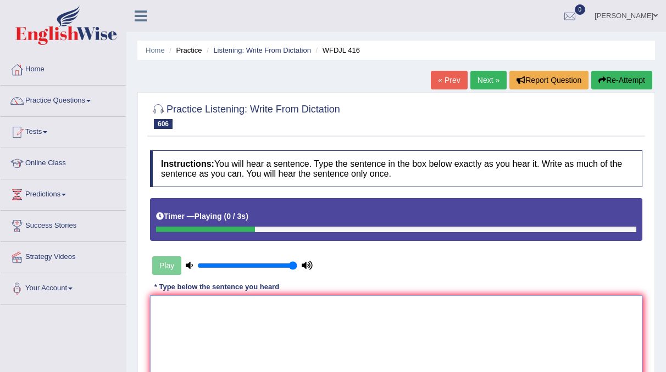
click at [210, 322] on textarea at bounding box center [396, 348] width 492 height 107
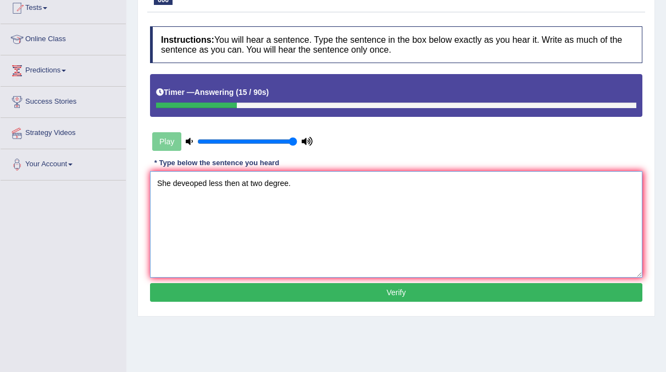
type textarea "She deveoped less then at two degree."
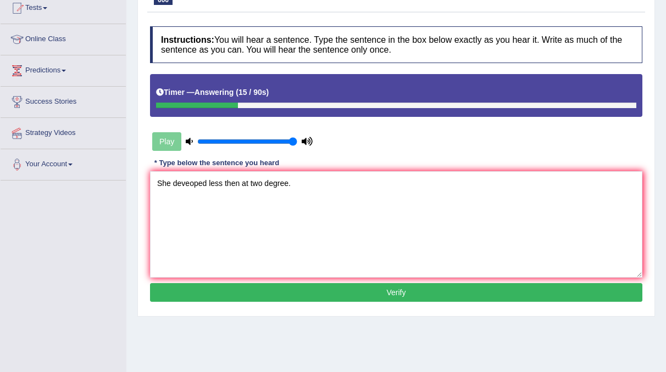
click at [357, 294] on button "Verify" at bounding box center [396, 292] width 492 height 19
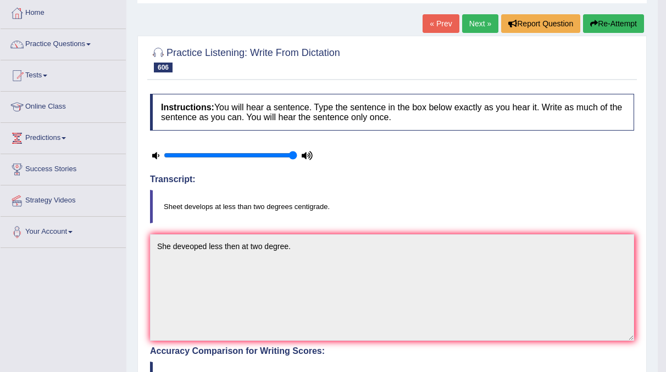
scroll to position [0, 0]
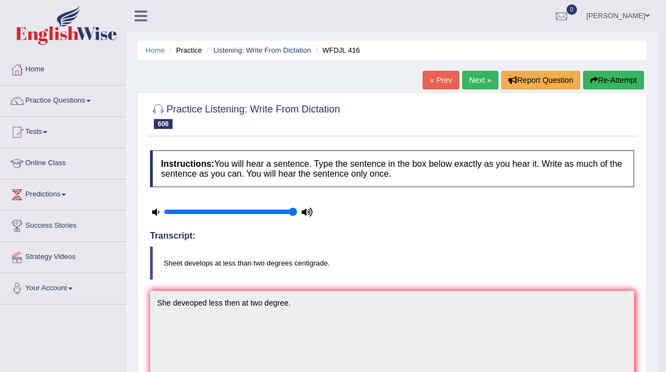
click at [615, 78] on button "Re-Attempt" at bounding box center [613, 80] width 61 height 19
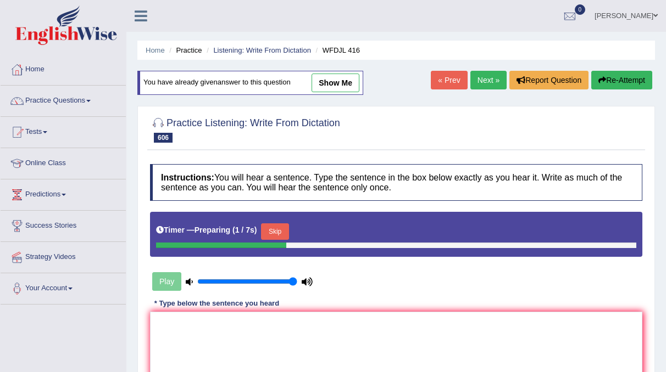
click at [282, 229] on button "Skip" at bounding box center [274, 232] width 27 height 16
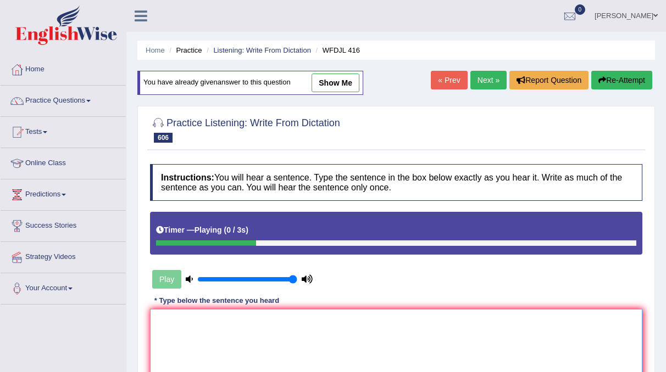
click at [188, 318] on textarea at bounding box center [396, 362] width 492 height 107
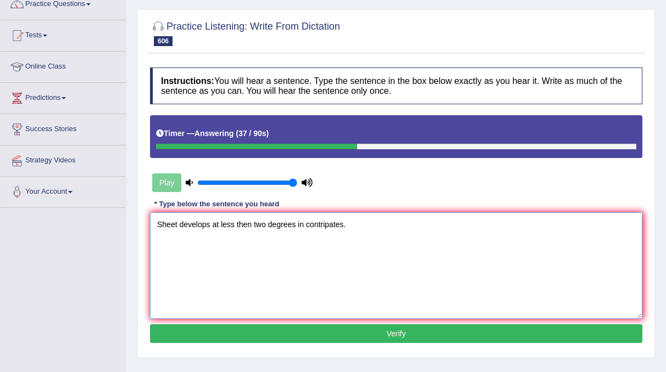
scroll to position [120, 0]
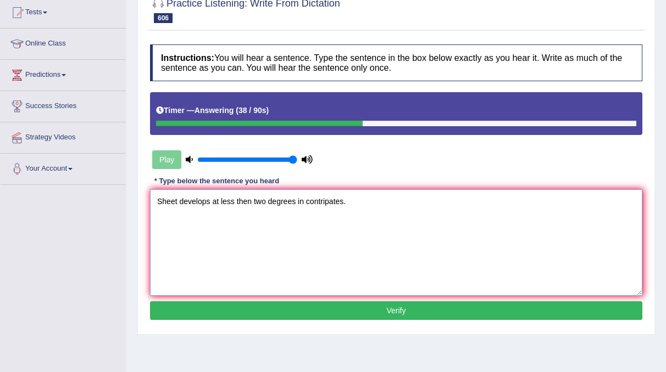
type textarea "Sheet develops at less then two degrees in contripates."
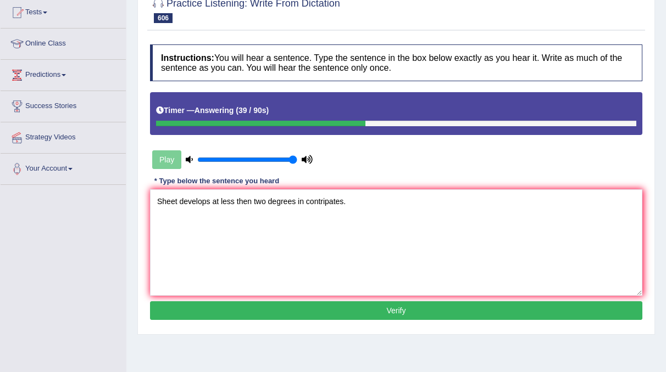
click at [395, 311] on button "Verify" at bounding box center [396, 310] width 492 height 19
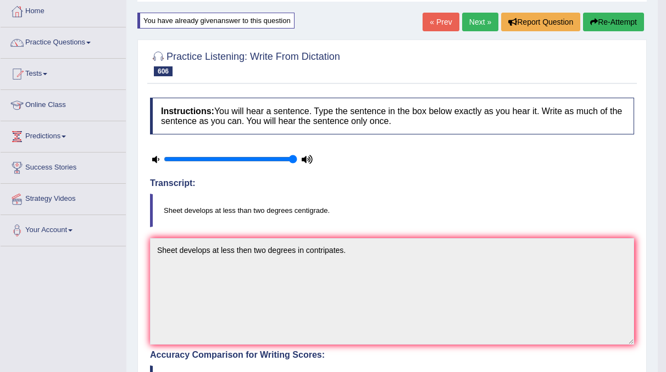
scroll to position [6, 0]
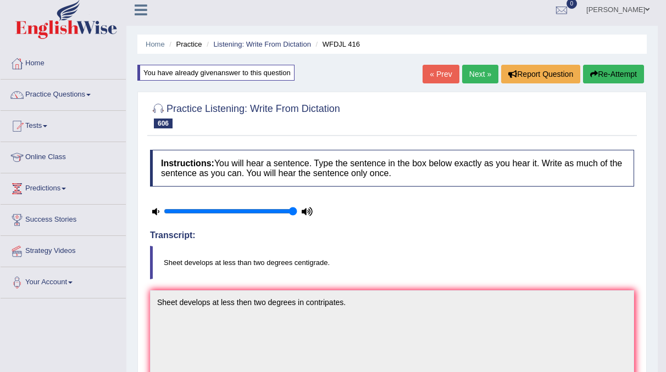
click at [481, 75] on link "Next »" at bounding box center [480, 74] width 36 height 19
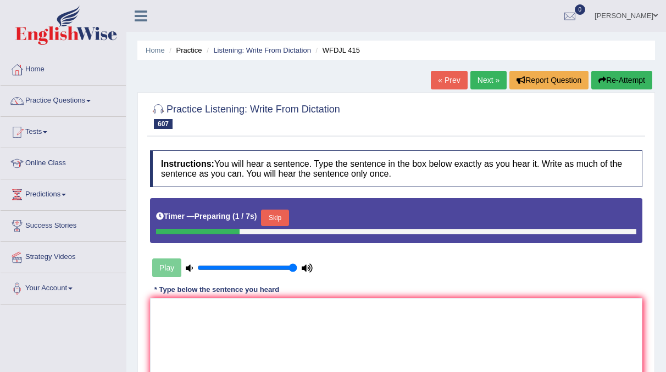
click at [280, 221] on button "Skip" at bounding box center [274, 218] width 27 height 16
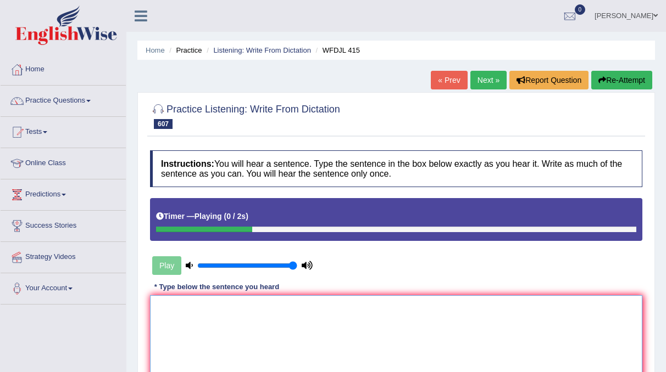
click at [187, 325] on textarea at bounding box center [396, 348] width 492 height 107
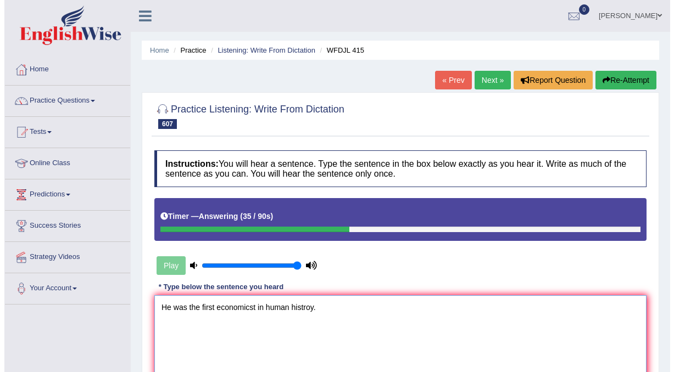
scroll to position [85, 0]
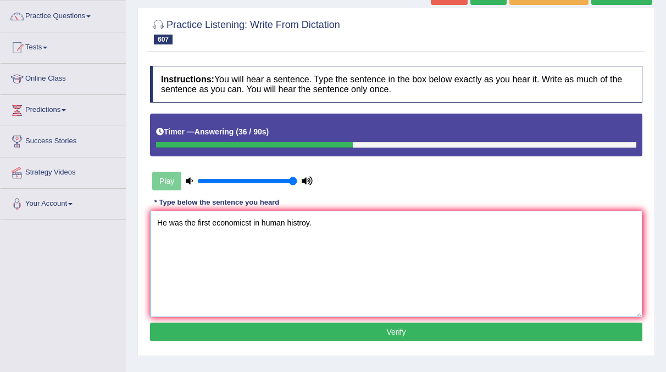
type textarea "He was the first economicst in human histroy."
click at [365, 331] on button "Verify" at bounding box center [396, 332] width 492 height 19
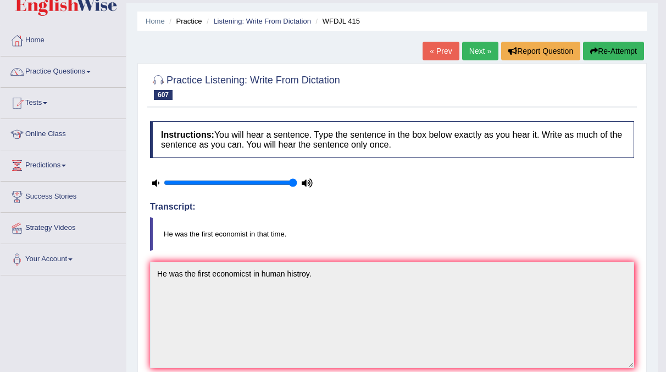
scroll to position [7, 0]
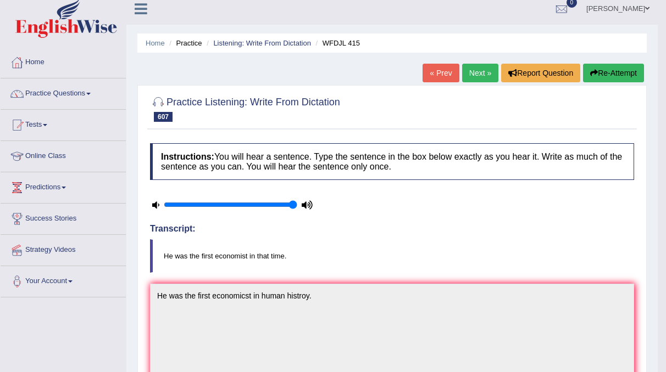
click at [485, 71] on link "Next »" at bounding box center [480, 73] width 36 height 19
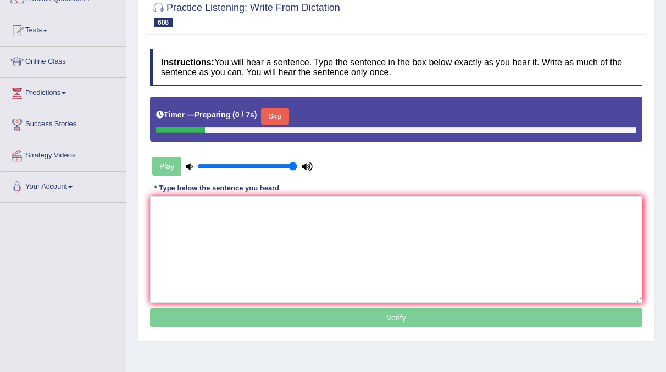
scroll to position [102, 0]
click at [279, 118] on button "Skip" at bounding box center [274, 116] width 27 height 16
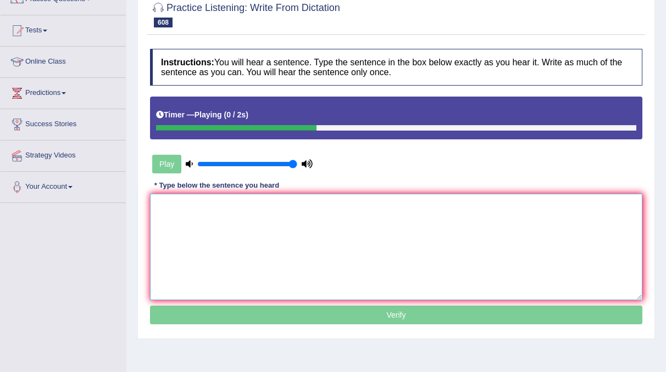
click at [206, 204] on textarea at bounding box center [396, 247] width 492 height 107
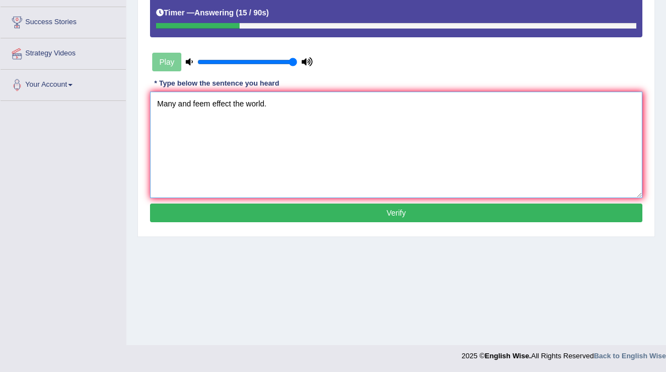
scroll to position [204, 0]
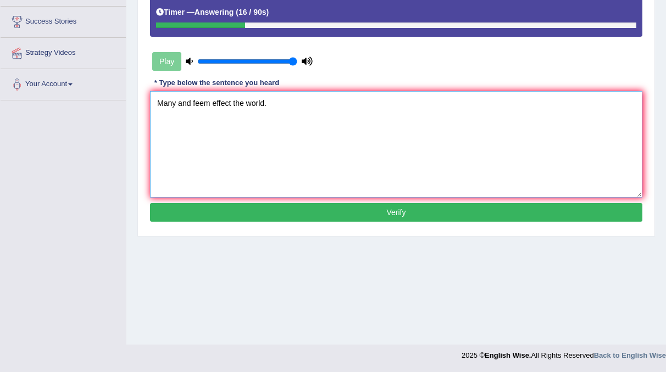
type textarea "Many and feem effect the world."
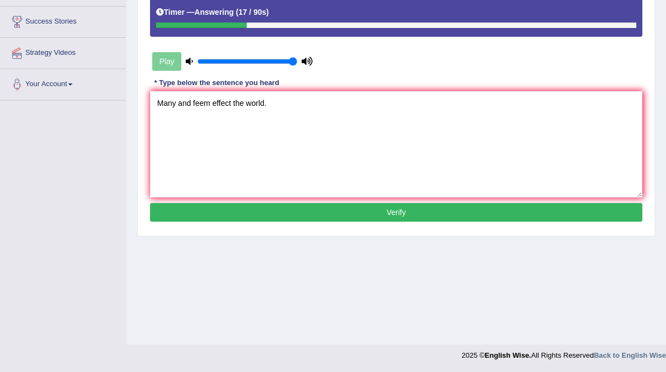
click at [348, 213] on button "Verify" at bounding box center [396, 212] width 492 height 19
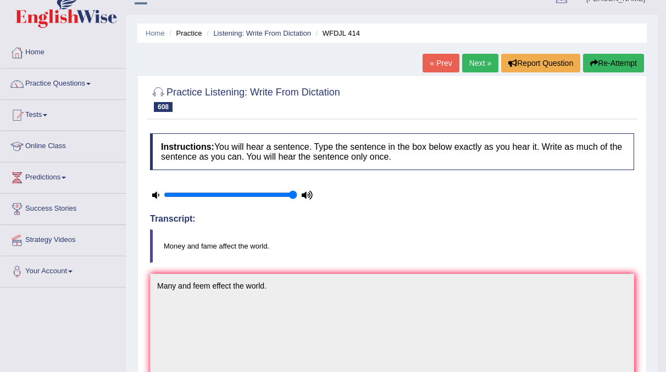
scroll to position [0, 0]
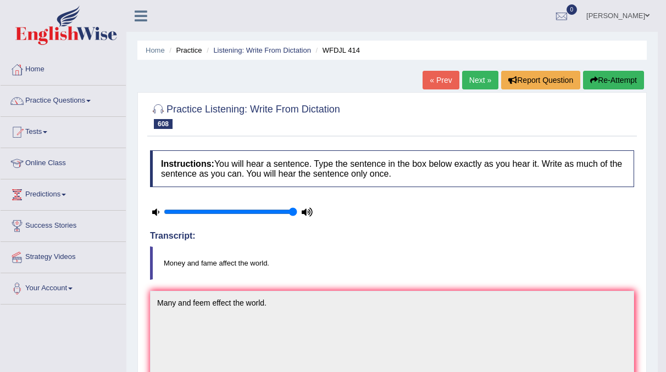
click at [610, 76] on button "Re-Attempt" at bounding box center [613, 80] width 61 height 19
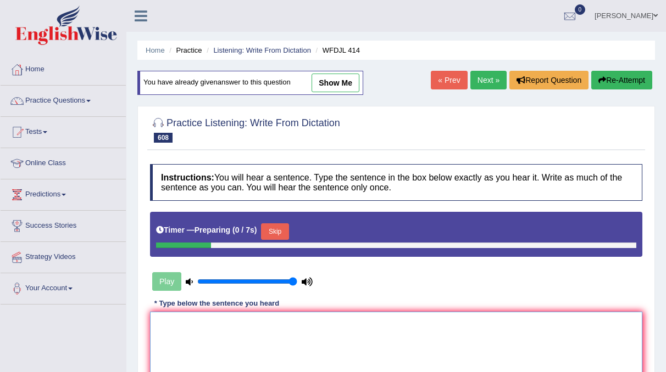
click at [240, 326] on textarea at bounding box center [396, 365] width 492 height 107
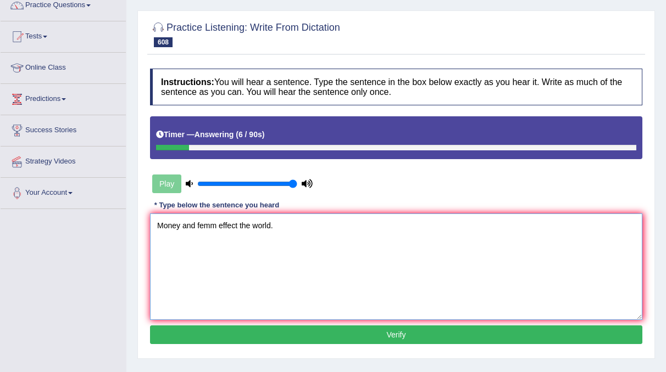
scroll to position [100, 0]
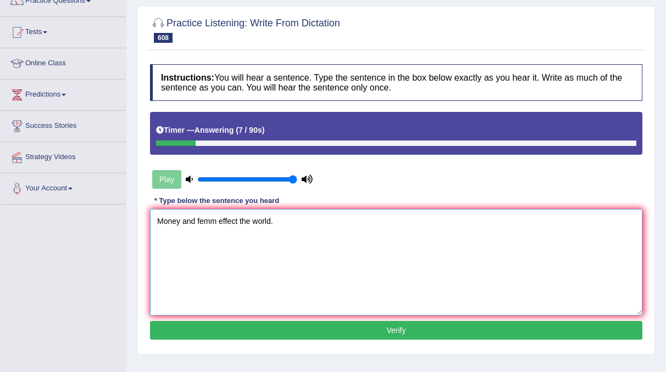
type textarea "Money and femm effect the world."
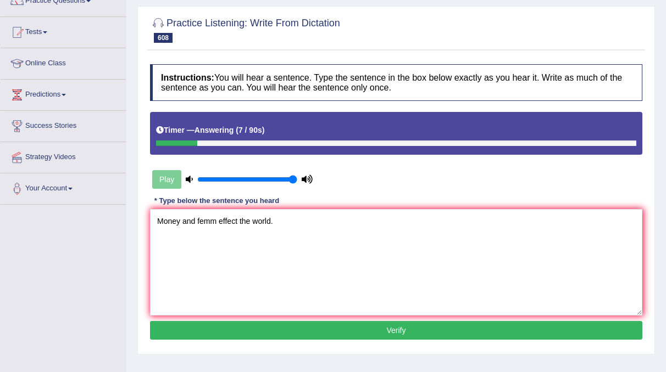
click at [295, 325] on button "Verify" at bounding box center [396, 330] width 492 height 19
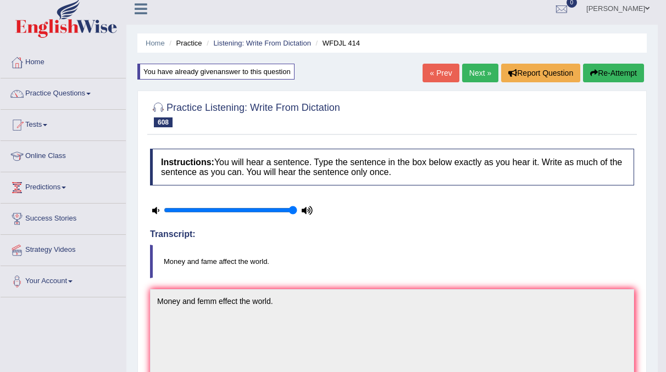
scroll to position [4, 0]
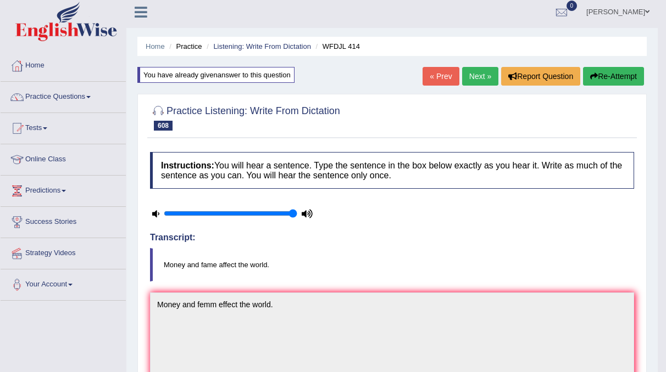
click at [618, 79] on button "Re-Attempt" at bounding box center [613, 76] width 61 height 19
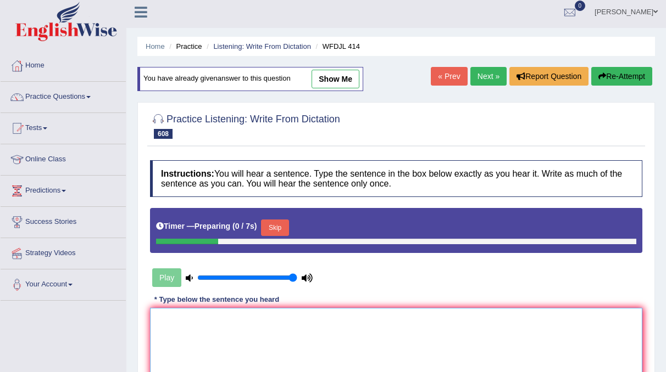
click at [201, 318] on textarea at bounding box center [396, 361] width 492 height 107
click at [276, 231] on button "Skip" at bounding box center [274, 228] width 27 height 16
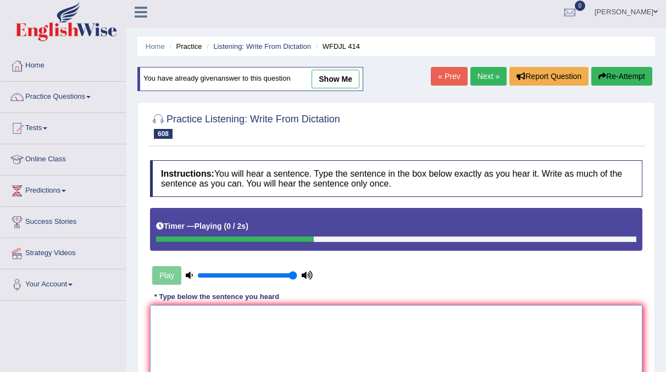
click at [185, 307] on textarea at bounding box center [396, 358] width 492 height 107
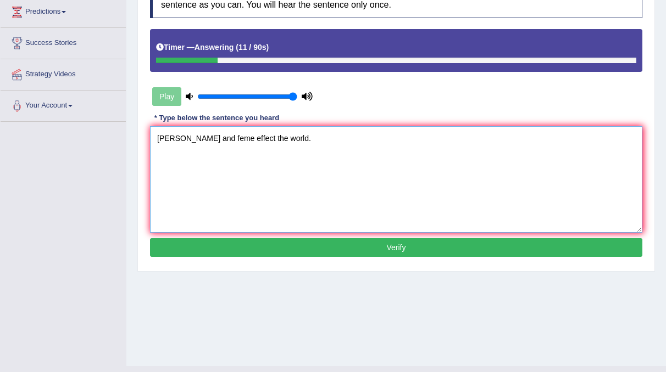
scroll to position [183, 0]
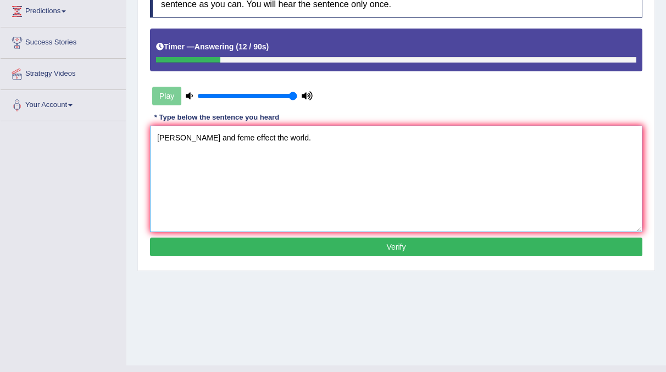
type textarea "Mnoney and feme effect the world."
click at [400, 241] on button "Verify" at bounding box center [396, 247] width 492 height 19
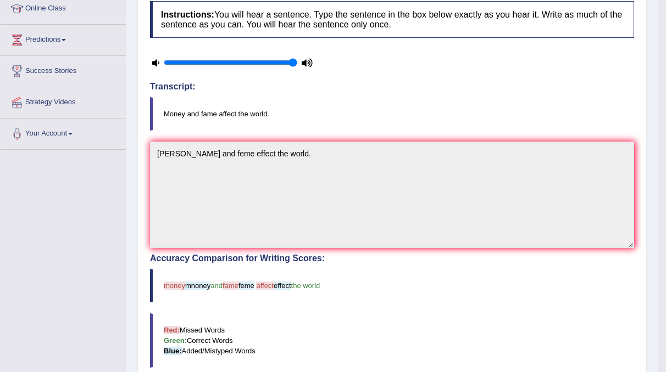
scroll to position [0, 0]
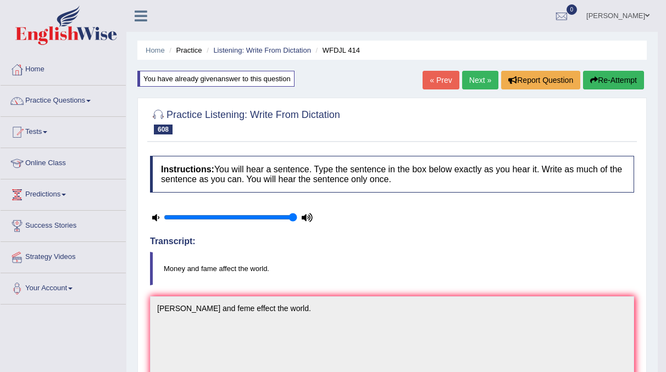
click at [606, 78] on button "Re-Attempt" at bounding box center [613, 80] width 61 height 19
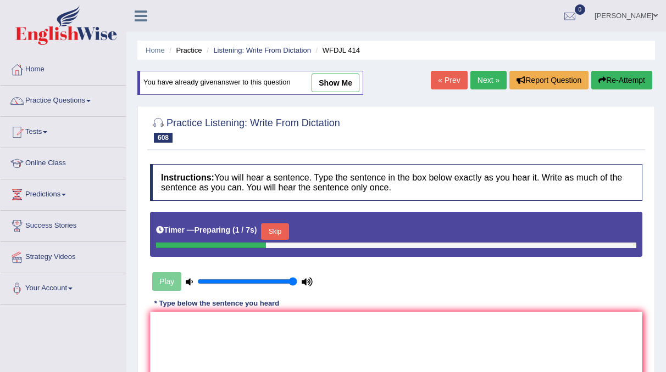
click at [275, 233] on button "Skip" at bounding box center [274, 232] width 27 height 16
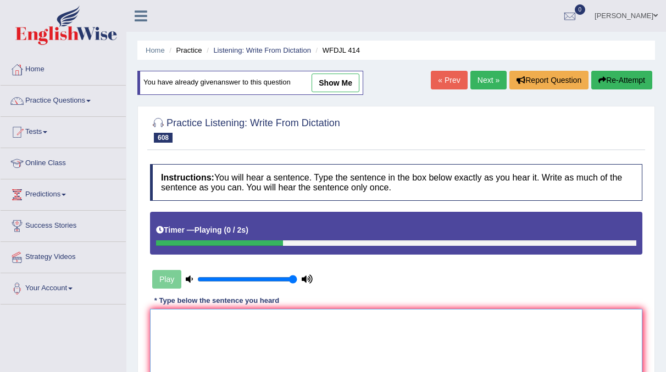
click at [191, 325] on textarea at bounding box center [396, 362] width 492 height 107
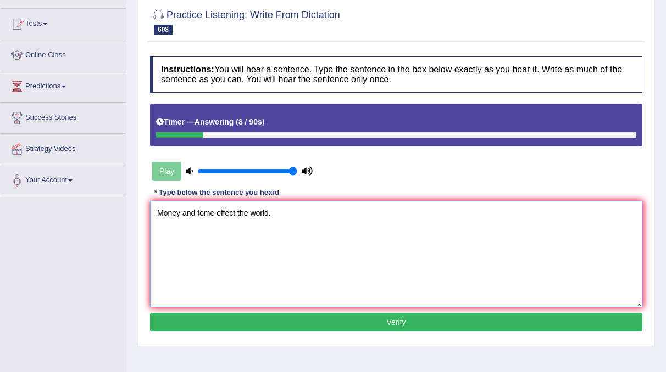
scroll to position [113, 0]
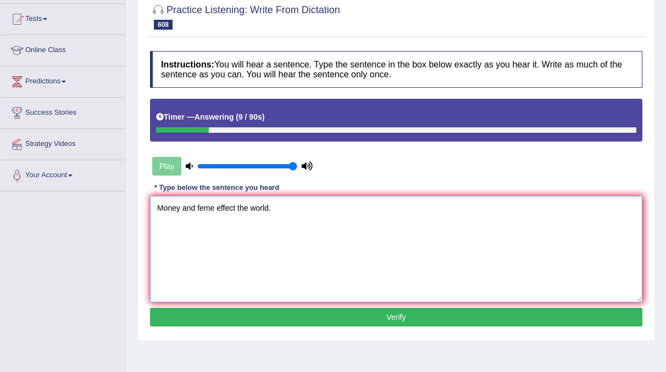
type textarea "Money and feme effect the world."
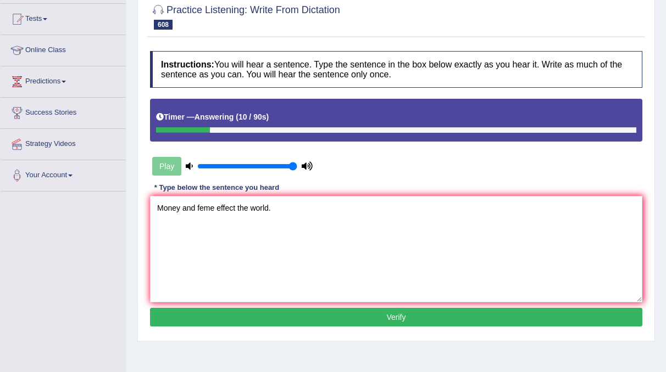
click at [361, 318] on button "Verify" at bounding box center [396, 317] width 492 height 19
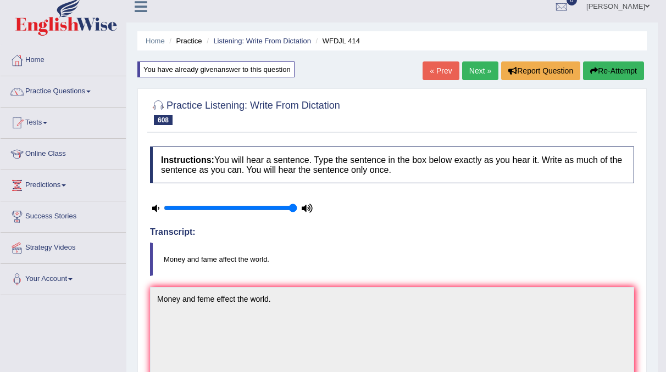
scroll to position [0, 0]
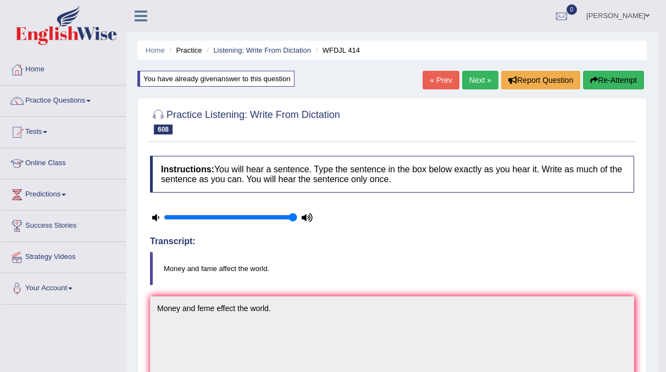
click at [483, 82] on link "Next »" at bounding box center [480, 80] width 36 height 19
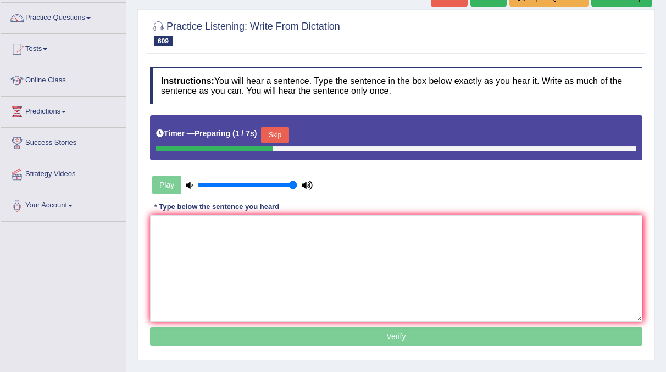
click at [273, 139] on button "Skip" at bounding box center [274, 135] width 27 height 16
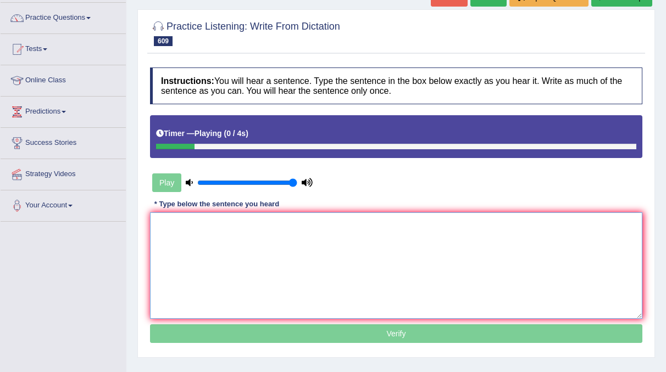
click at [184, 255] on textarea at bounding box center [396, 266] width 492 height 107
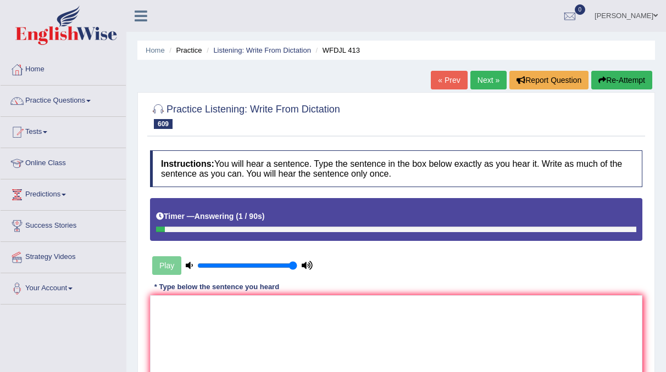
click at [621, 82] on button "Re-Attempt" at bounding box center [621, 80] width 61 height 19
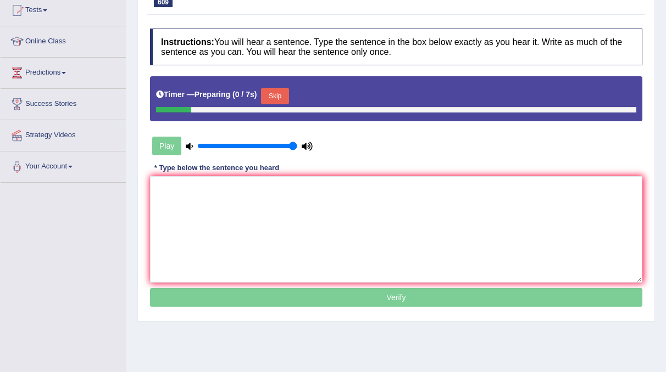
scroll to position [124, 0]
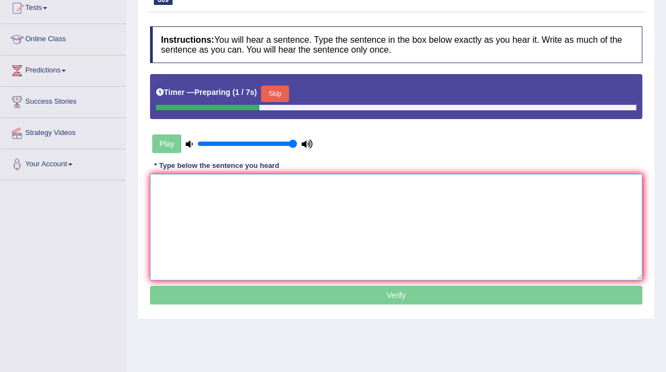
click at [196, 208] on textarea at bounding box center [396, 227] width 492 height 107
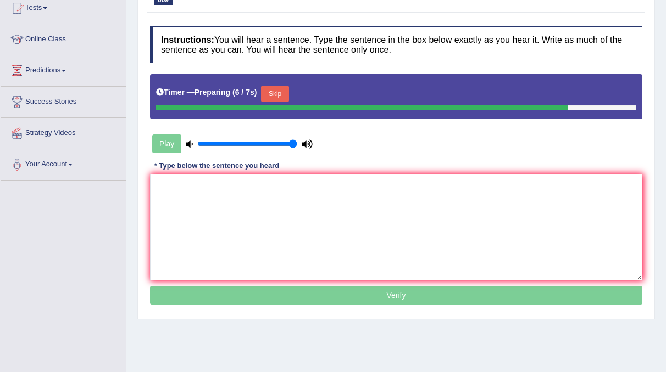
click at [282, 98] on button "Skip" at bounding box center [274, 94] width 27 height 16
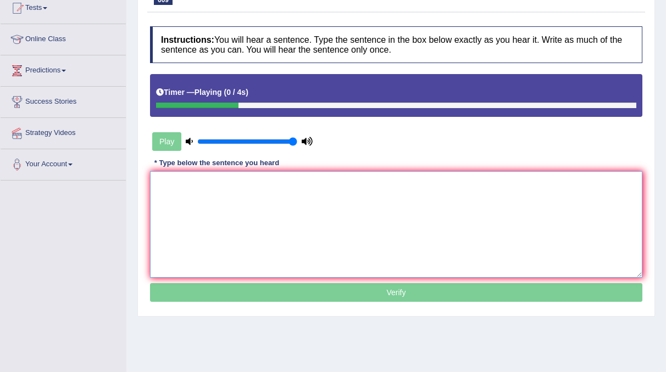
click at [200, 187] on textarea at bounding box center [396, 224] width 492 height 107
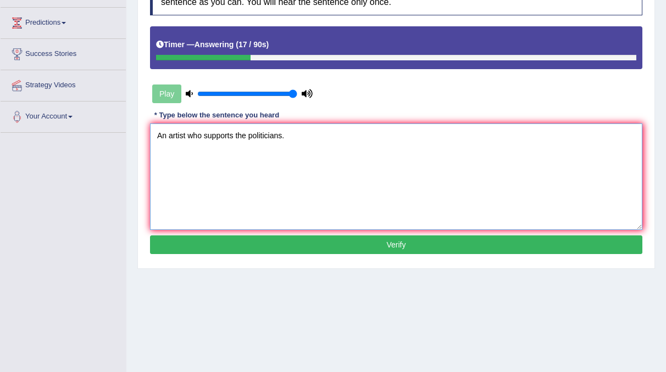
scroll to position [172, 0]
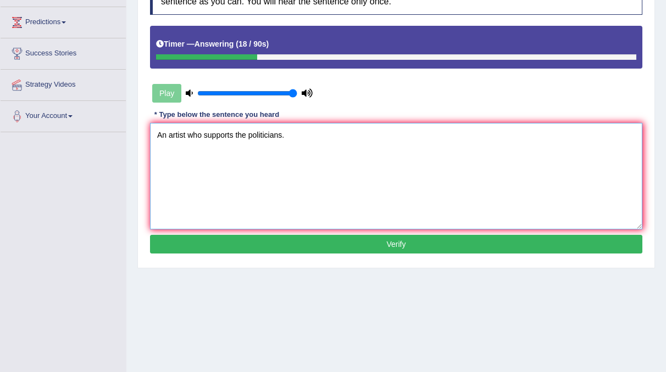
type textarea "An artist who supports the politicians."
click at [336, 243] on button "Verify" at bounding box center [396, 244] width 492 height 19
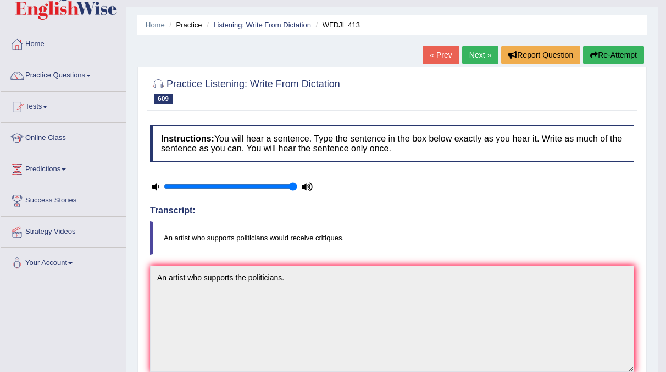
scroll to position [0, 0]
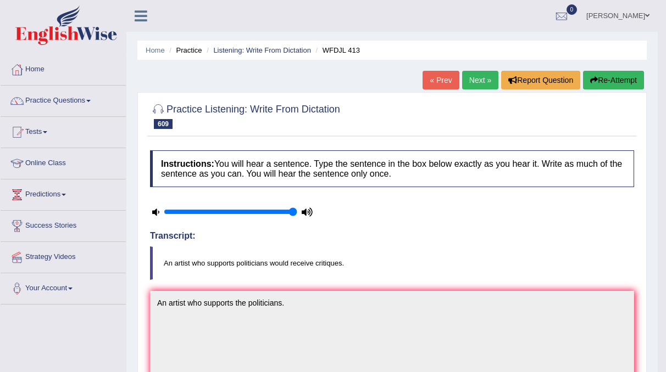
click at [479, 79] on link "Next »" at bounding box center [480, 80] width 36 height 19
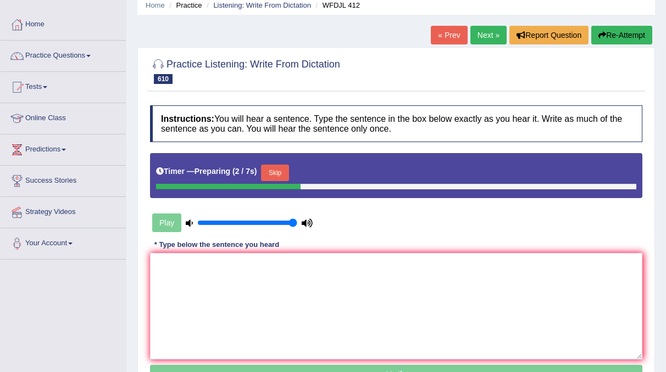
click at [266, 174] on button "Skip" at bounding box center [274, 173] width 27 height 16
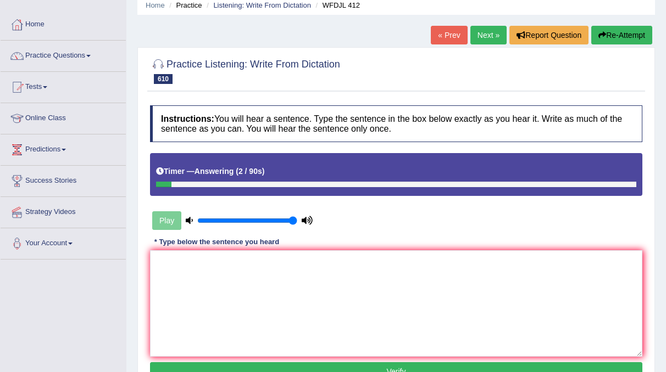
click at [635, 35] on button "Re-Attempt" at bounding box center [621, 35] width 61 height 19
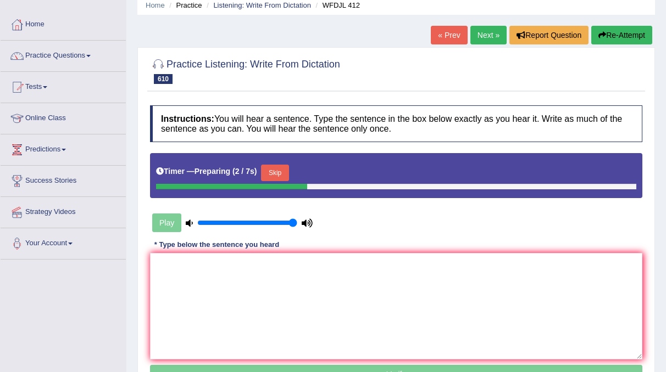
click at [281, 174] on button "Skip" at bounding box center [274, 173] width 27 height 16
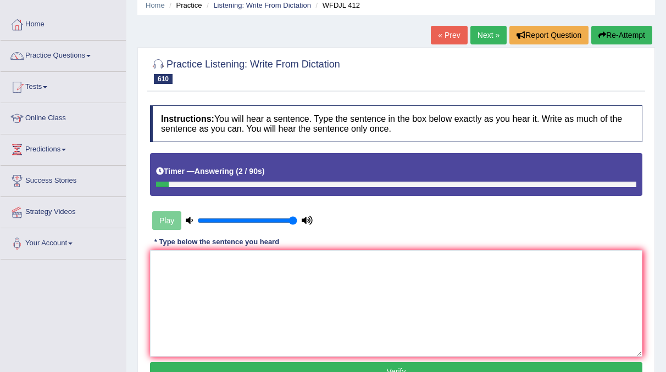
click at [608, 35] on button "Re-Attempt" at bounding box center [621, 35] width 61 height 19
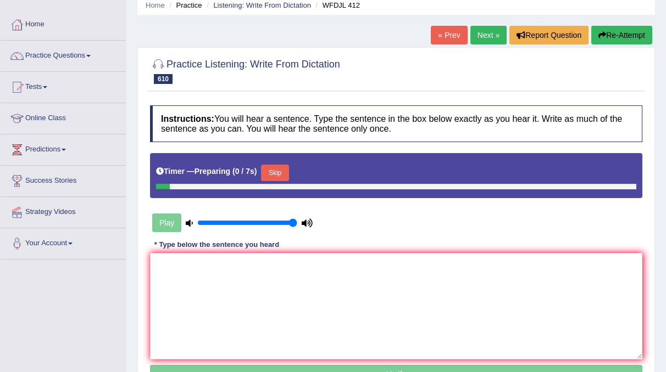
scroll to position [45, 0]
click at [271, 175] on button "Skip" at bounding box center [274, 173] width 27 height 16
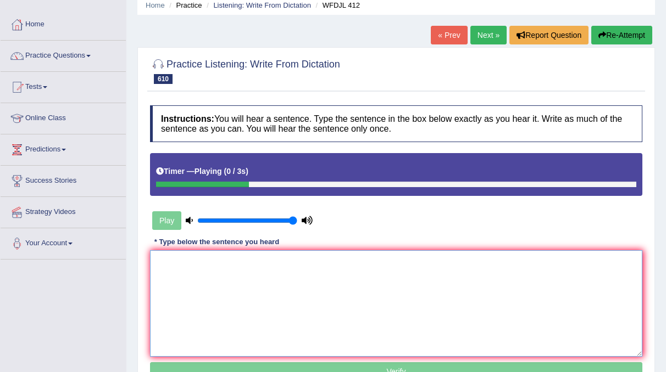
click at [196, 269] on textarea at bounding box center [396, 303] width 492 height 107
type textarea "R"
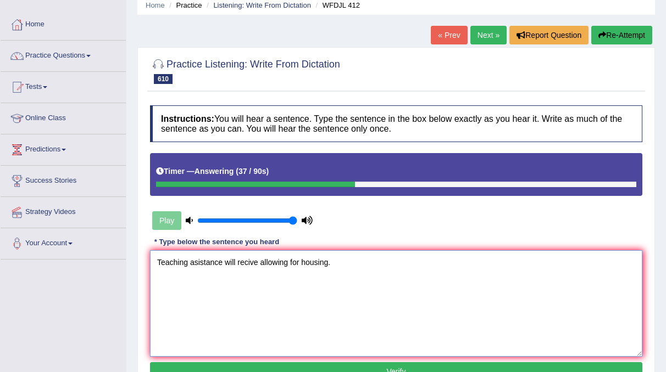
scroll to position [161, 0]
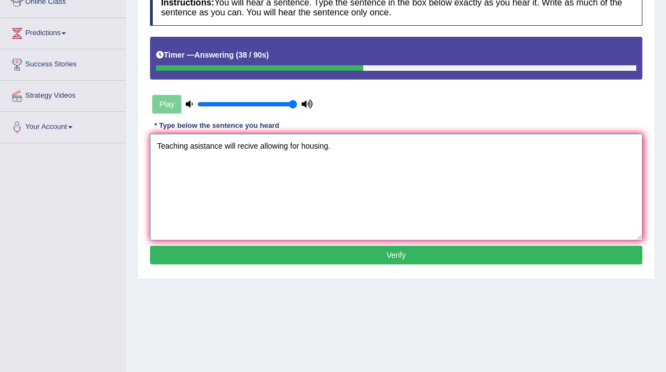
type textarea "Teaching asistance will recive allowing for housing."
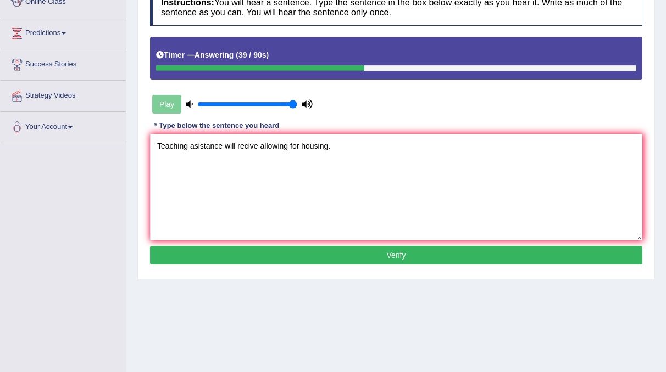
click at [340, 249] on button "Verify" at bounding box center [396, 255] width 492 height 19
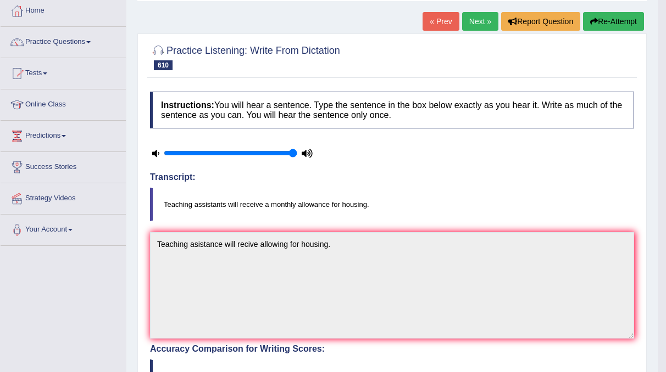
scroll to position [53, 0]
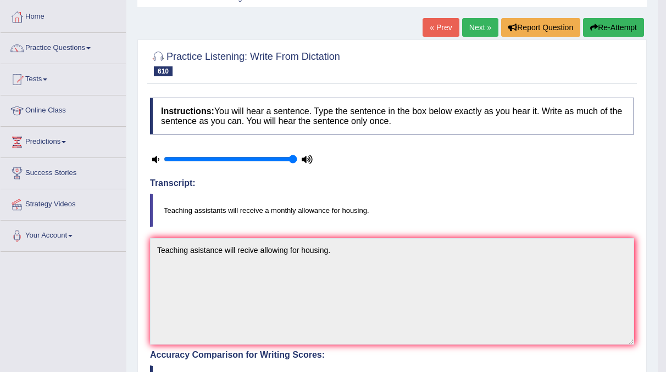
click at [608, 26] on button "Re-Attempt" at bounding box center [613, 27] width 61 height 19
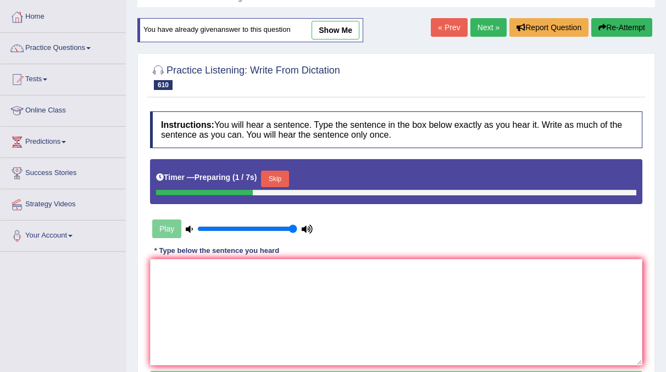
click at [282, 181] on button "Skip" at bounding box center [274, 179] width 27 height 16
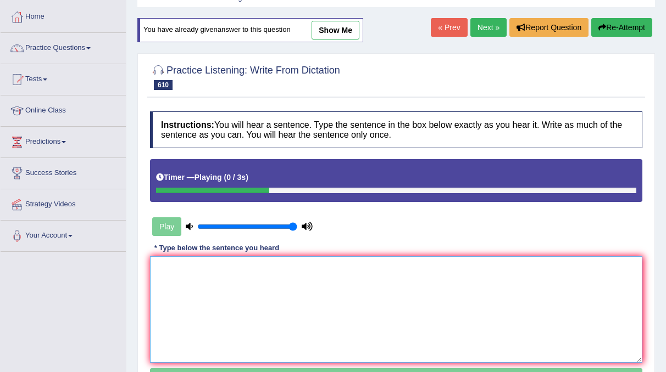
click at [172, 283] on textarea at bounding box center [396, 309] width 492 height 107
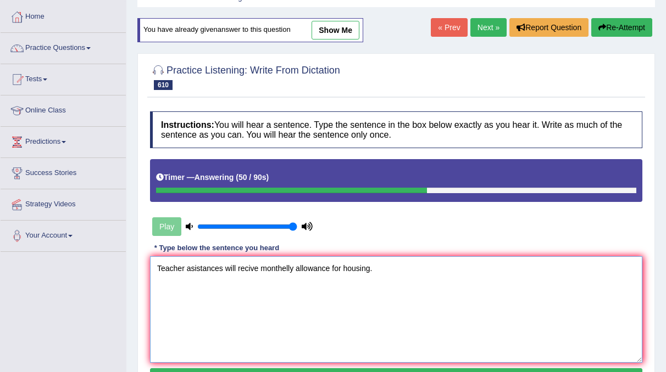
scroll to position [193, 0]
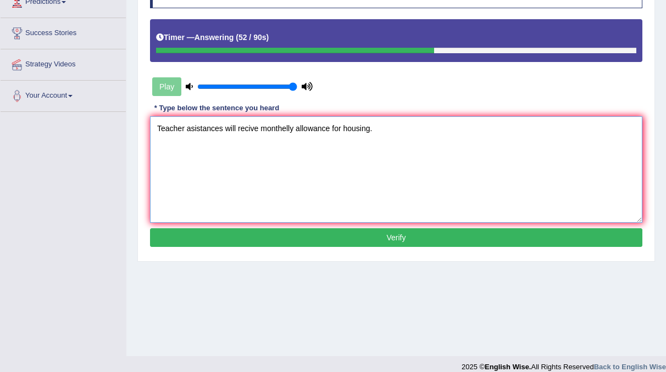
type textarea "Teacher asistances will recive monthelly allowance for housing."
click at [373, 242] on button "Verify" at bounding box center [396, 237] width 492 height 19
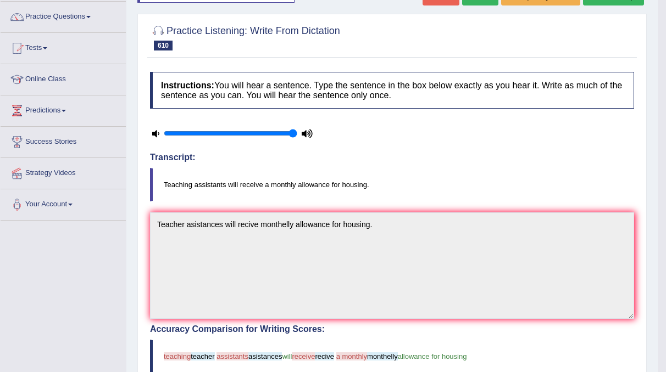
scroll to position [0, 0]
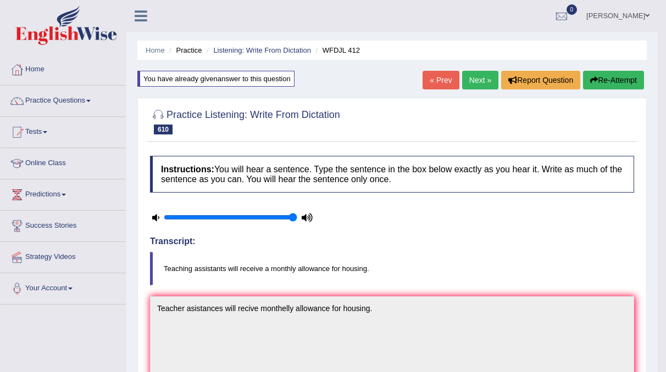
click at [484, 78] on link "Next »" at bounding box center [480, 80] width 36 height 19
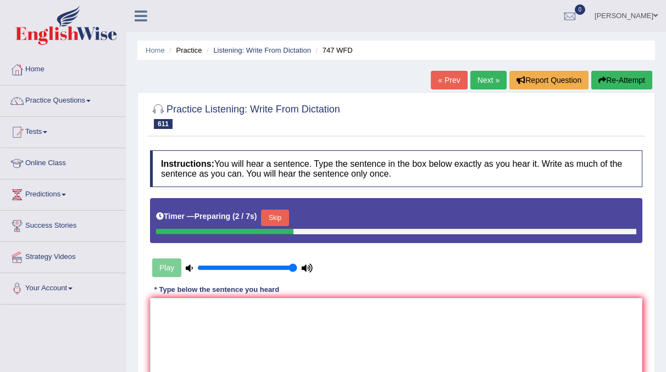
click at [279, 218] on button "Skip" at bounding box center [274, 218] width 27 height 16
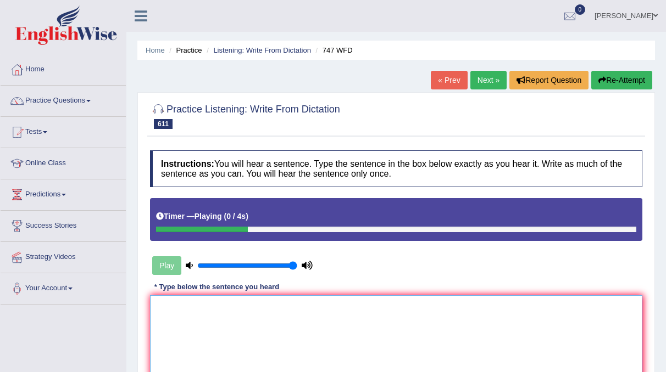
click at [200, 315] on textarea at bounding box center [396, 348] width 492 height 107
click at [618, 77] on button "Re-Attempt" at bounding box center [621, 80] width 61 height 19
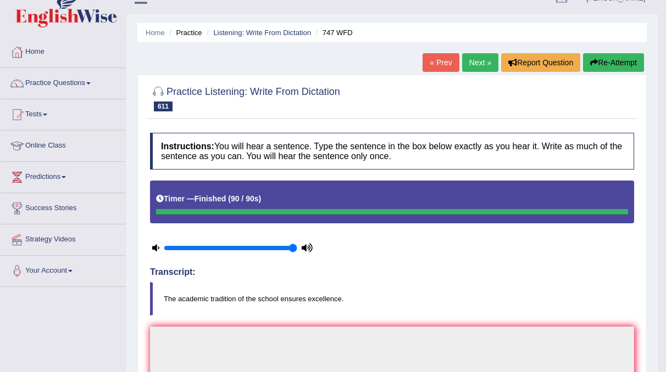
scroll to position [13, 0]
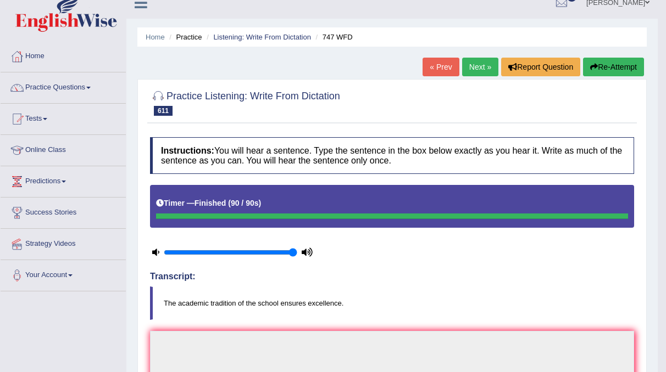
click at [613, 68] on button "Re-Attempt" at bounding box center [613, 67] width 61 height 19
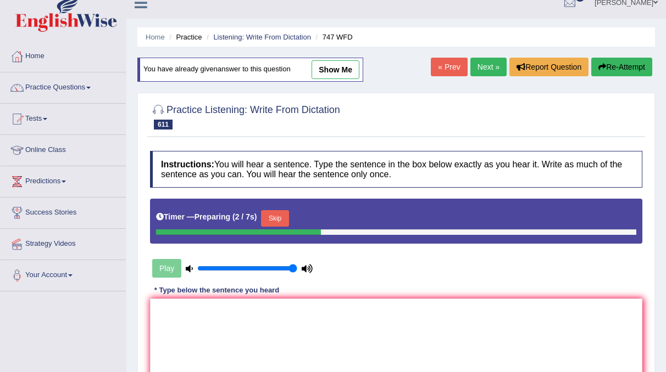
click at [281, 222] on button "Skip" at bounding box center [274, 218] width 27 height 16
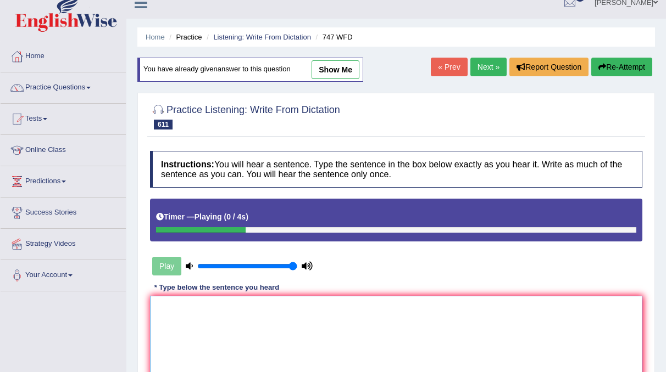
click at [185, 322] on textarea at bounding box center [396, 349] width 492 height 107
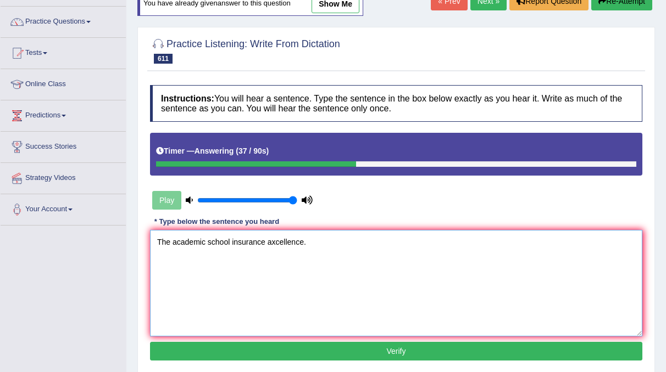
scroll to position [83, 0]
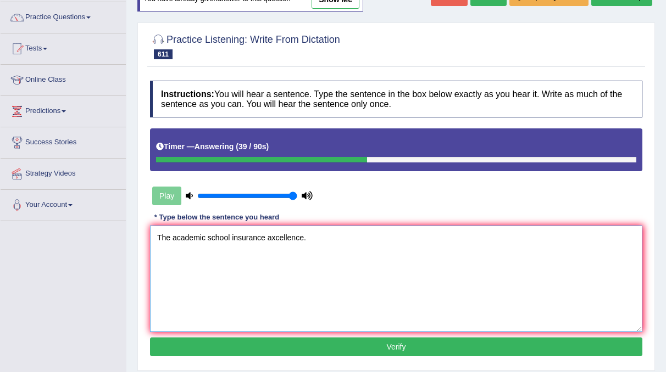
type textarea "The academic school insurance axcellence."
click at [329, 343] on button "Verify" at bounding box center [396, 347] width 492 height 19
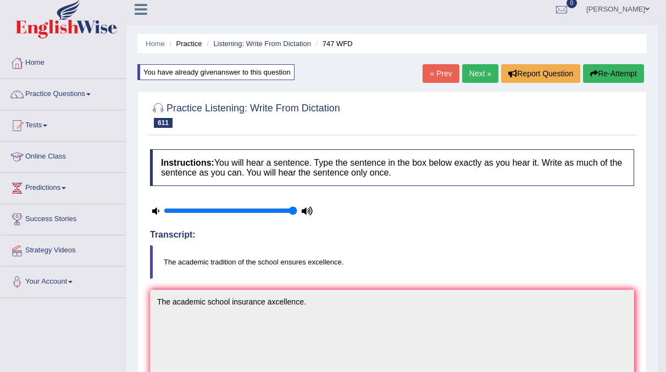
scroll to position [4, 0]
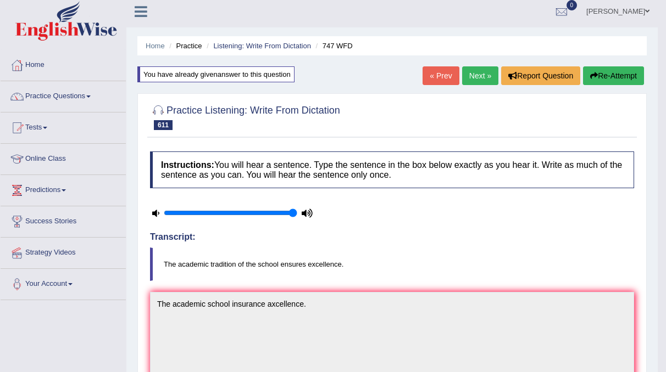
click at [621, 77] on button "Re-Attempt" at bounding box center [613, 75] width 61 height 19
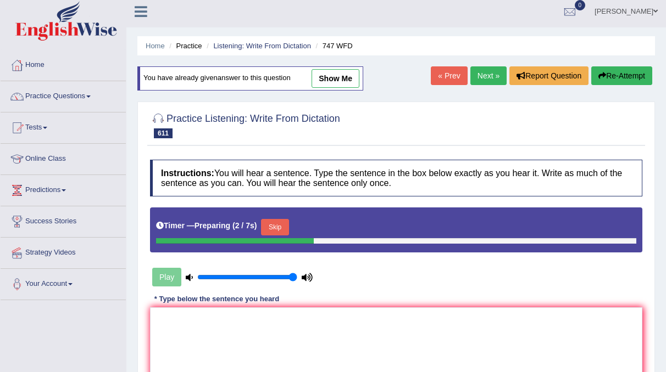
click at [269, 228] on button "Skip" at bounding box center [274, 227] width 27 height 16
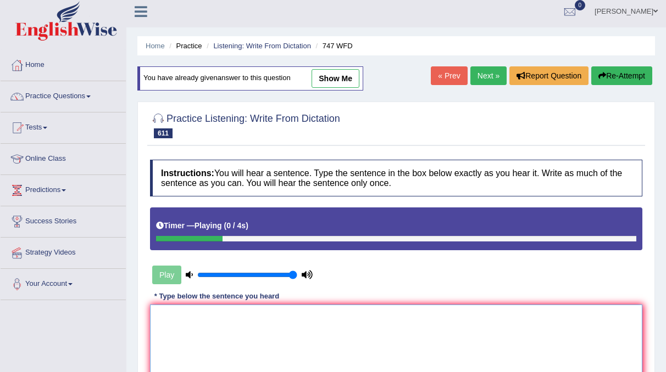
click at [190, 321] on textarea at bounding box center [396, 358] width 492 height 107
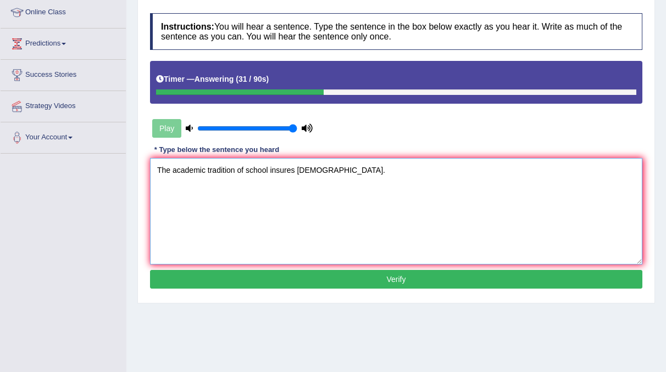
scroll to position [152, 0]
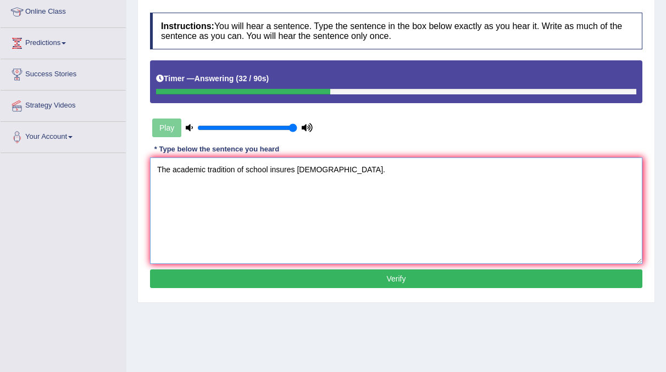
type textarea "The academic tradition of school insures ezcellence."
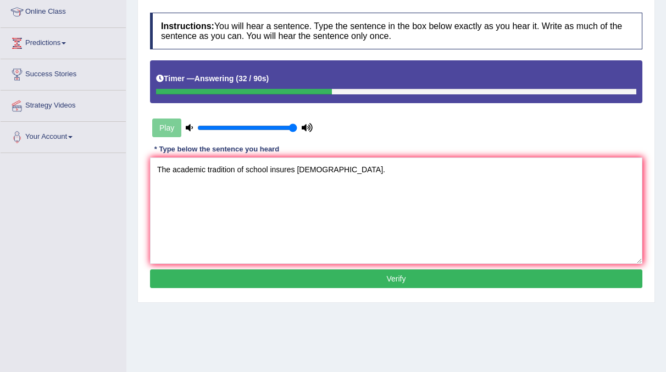
click at [393, 280] on button "Verify" at bounding box center [396, 279] width 492 height 19
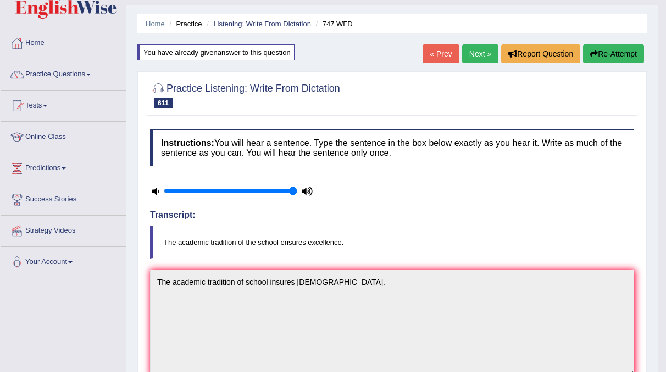
scroll to position [0, 0]
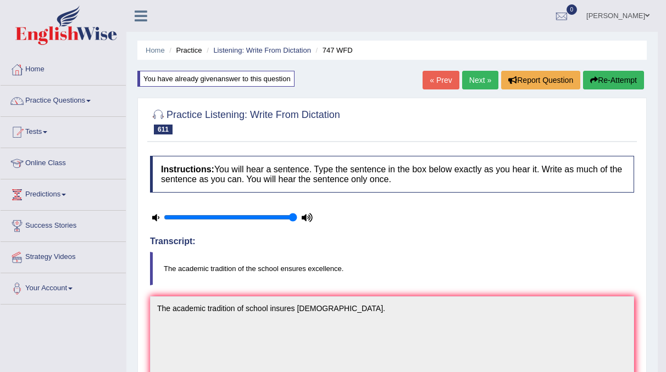
click at [483, 86] on link "Next »" at bounding box center [480, 80] width 36 height 19
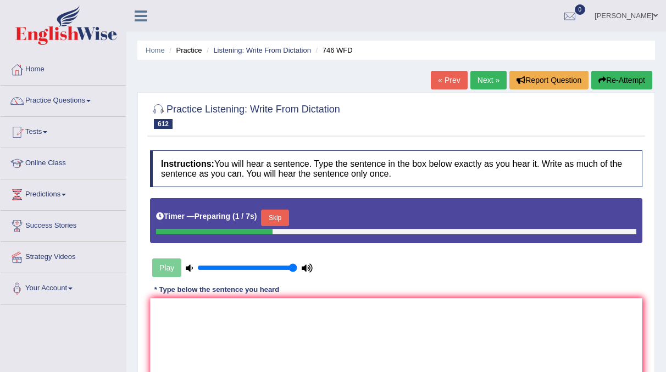
click at [277, 217] on button "Skip" at bounding box center [274, 218] width 27 height 16
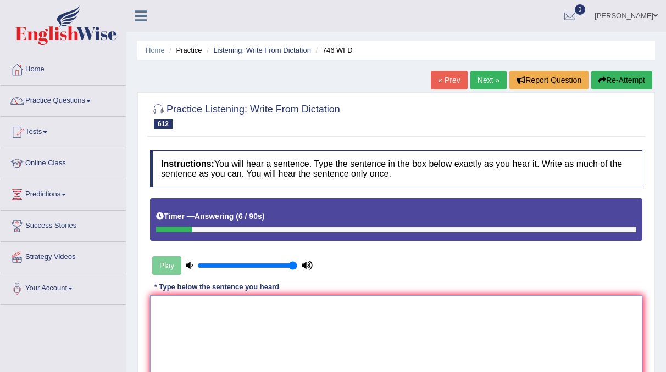
click at [262, 310] on textarea at bounding box center [396, 348] width 492 height 107
type textarea "F"
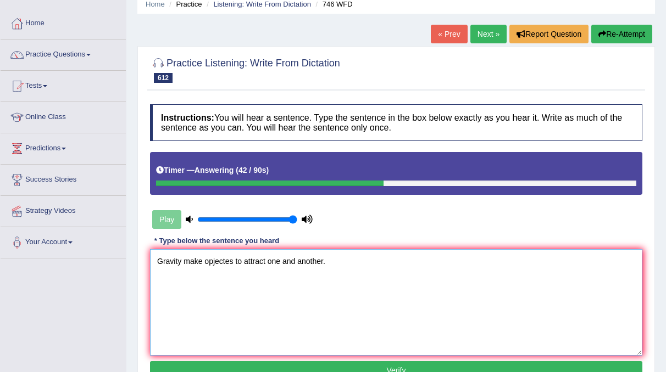
scroll to position [129, 0]
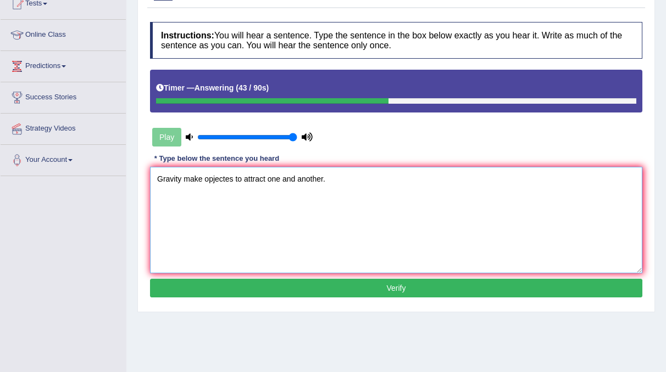
type textarea "Gravity make opjectes to attract one and another."
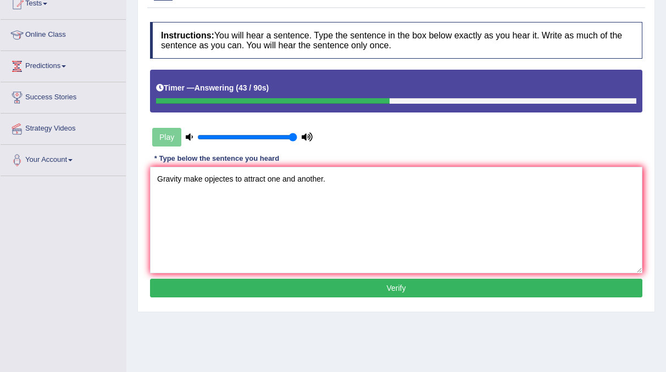
click at [366, 288] on button "Verify" at bounding box center [396, 288] width 492 height 19
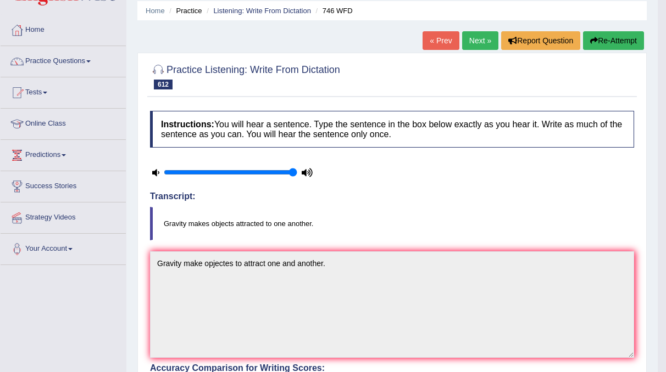
scroll to position [10, 0]
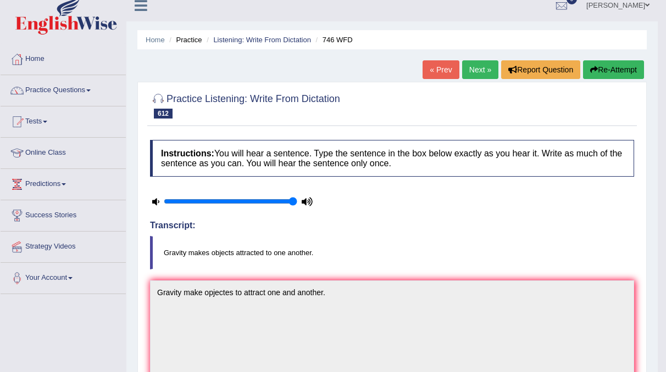
click at [618, 68] on button "Re-Attempt" at bounding box center [613, 69] width 61 height 19
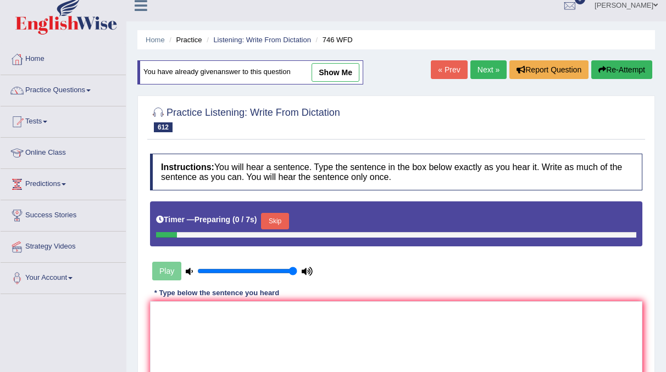
scroll to position [10, 0]
click at [276, 221] on button "Skip" at bounding box center [274, 221] width 27 height 16
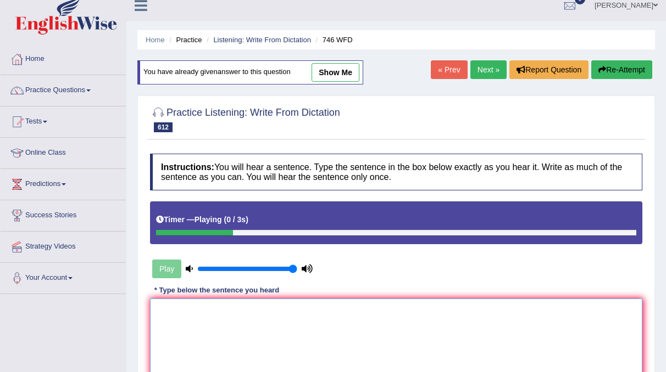
click at [209, 329] on textarea at bounding box center [396, 352] width 492 height 107
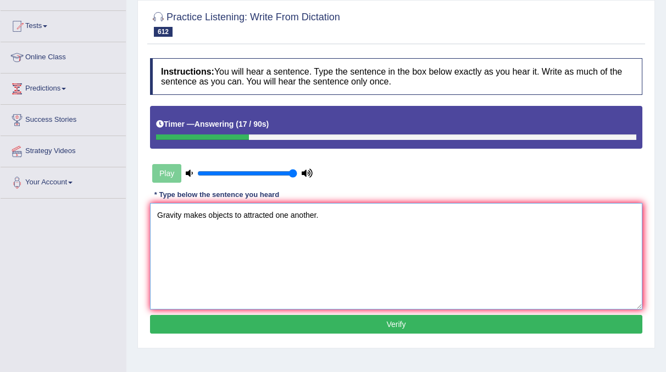
scroll to position [107, 0]
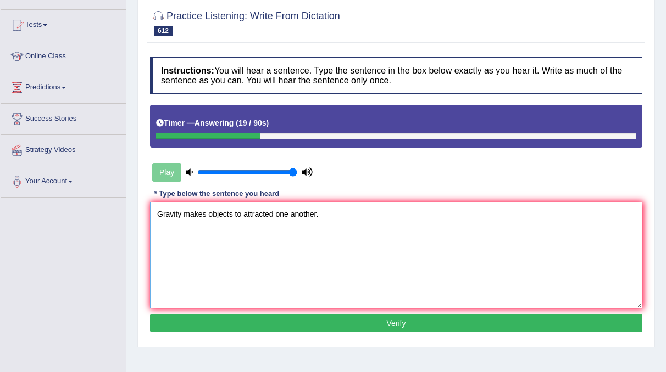
type textarea "Gravity makes objects to attracted one another."
click at [267, 321] on button "Verify" at bounding box center [396, 323] width 492 height 19
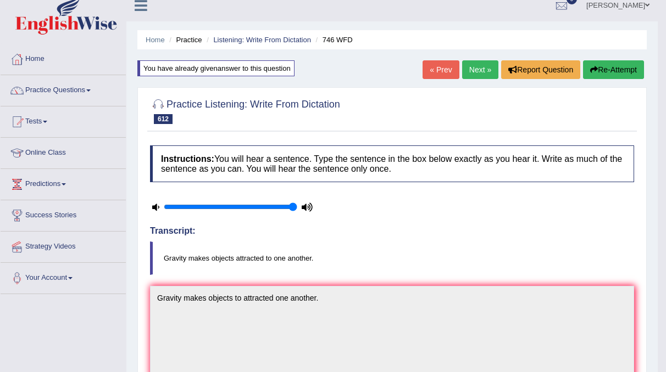
scroll to position [0, 0]
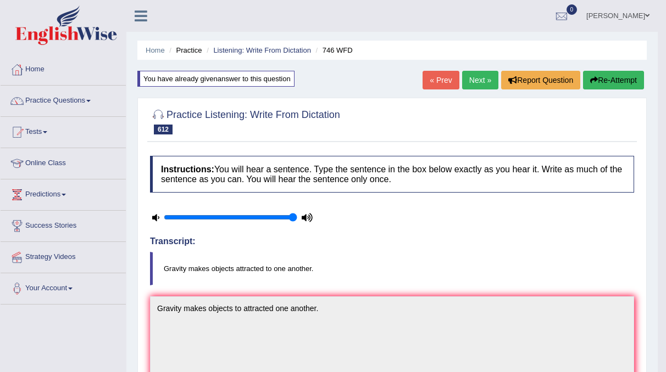
click at [466, 81] on link "Next »" at bounding box center [480, 80] width 36 height 19
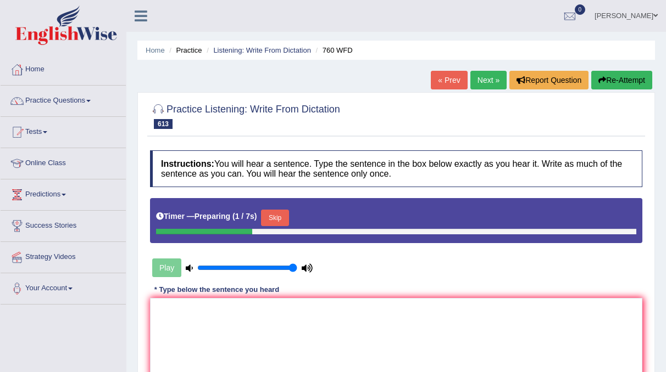
click at [281, 222] on button "Skip" at bounding box center [274, 218] width 27 height 16
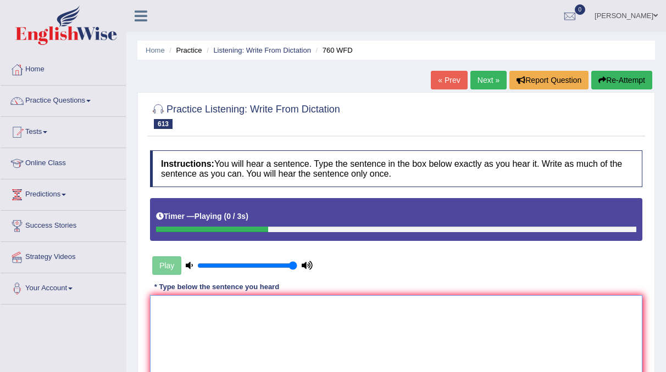
click at [224, 297] on textarea at bounding box center [396, 348] width 492 height 107
click at [632, 80] on button "Re-Attempt" at bounding box center [621, 80] width 61 height 19
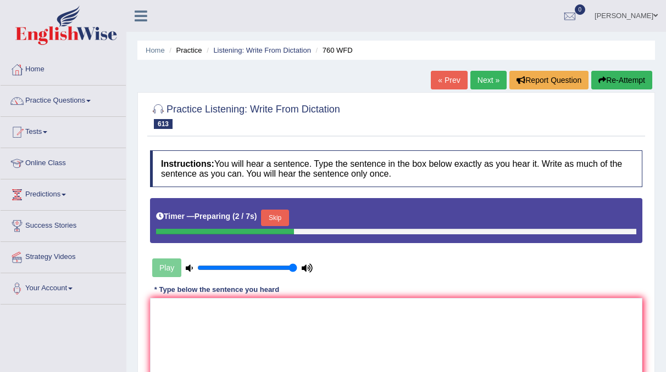
click at [273, 215] on button "Skip" at bounding box center [274, 218] width 27 height 16
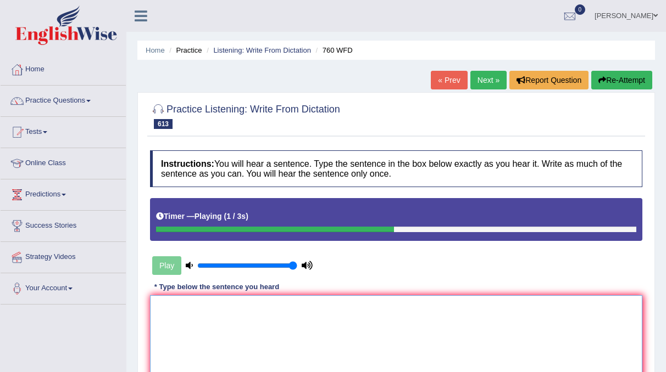
click at [167, 316] on textarea at bounding box center [396, 348] width 492 height 107
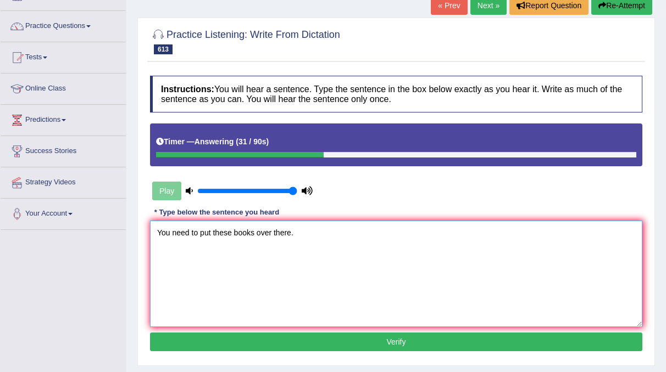
scroll to position [97, 0]
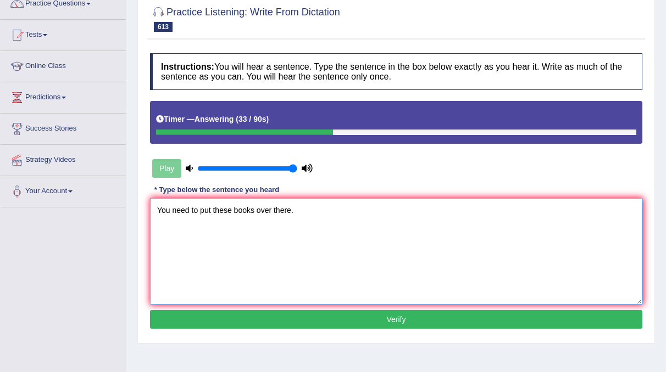
type textarea "You need to put these books over there."
click at [281, 316] on button "Verify" at bounding box center [396, 319] width 492 height 19
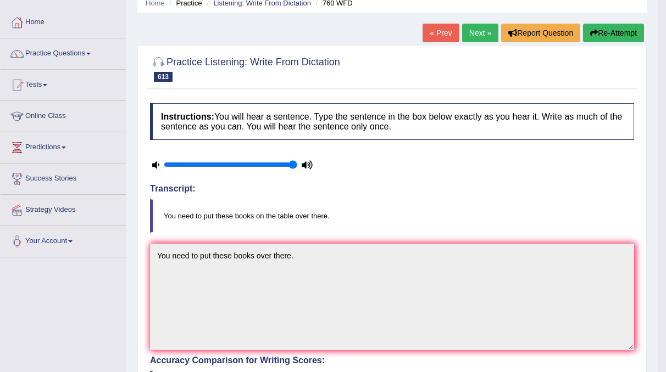
scroll to position [0, 0]
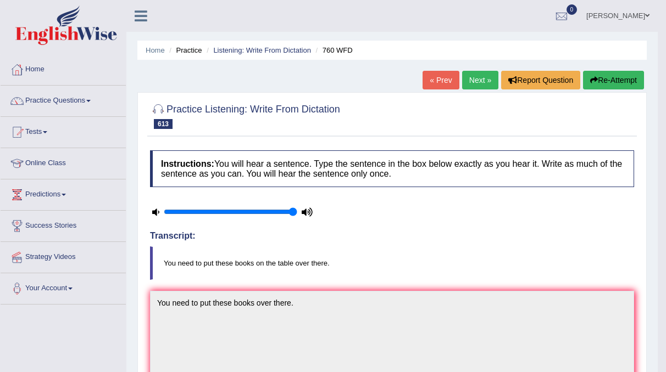
click at [474, 82] on link "Next »" at bounding box center [480, 80] width 36 height 19
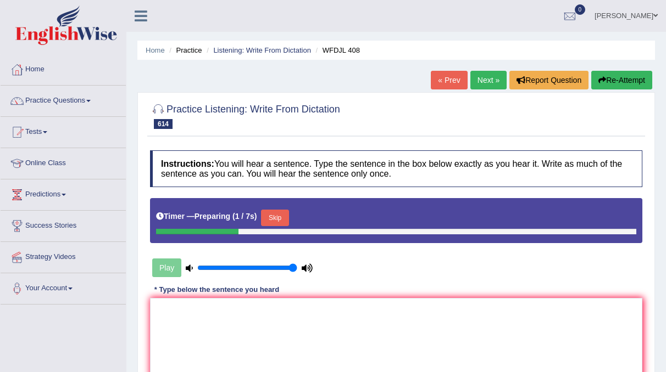
click at [277, 215] on button "Skip" at bounding box center [274, 218] width 27 height 16
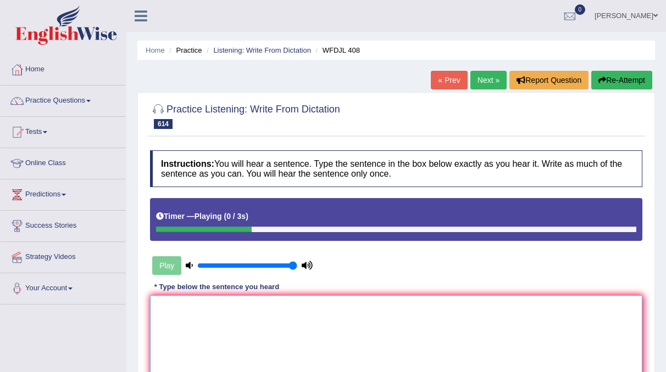
click at [195, 308] on textarea at bounding box center [396, 348] width 492 height 107
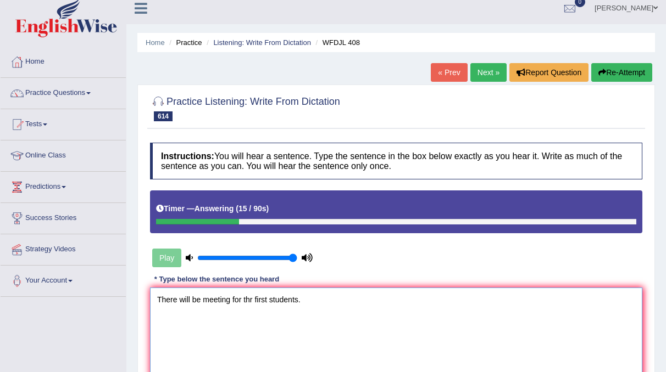
scroll to position [69, 0]
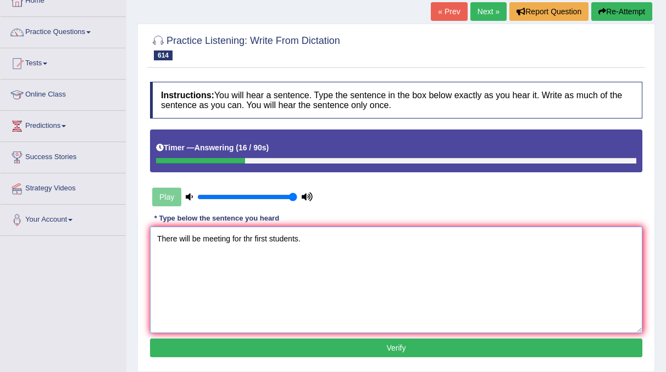
type textarea "There will be meeting for thr first students."
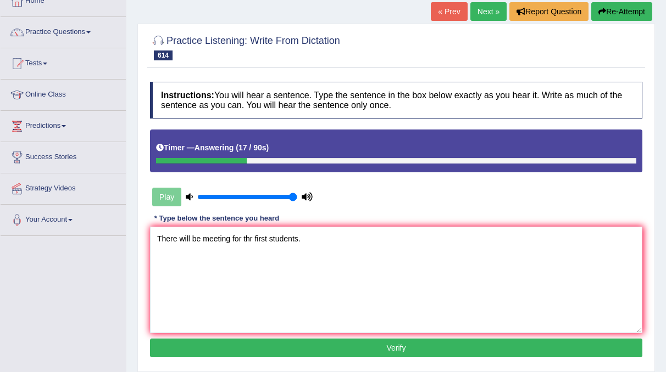
click at [262, 337] on div "Instructions: You will hear a sentence. Type the sentence in the box below exac…" at bounding box center [396, 221] width 498 height 290
click at [264, 342] on button "Verify" at bounding box center [396, 348] width 492 height 19
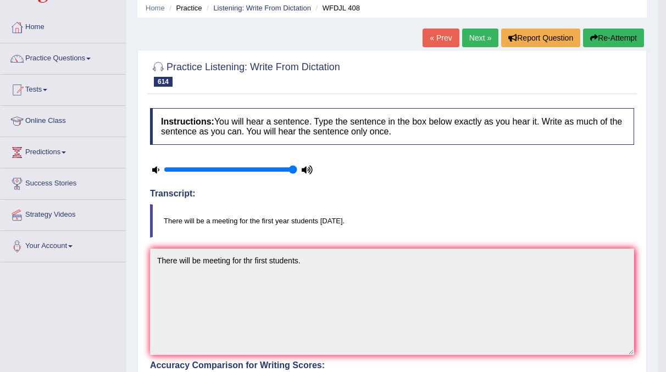
scroll to position [0, 0]
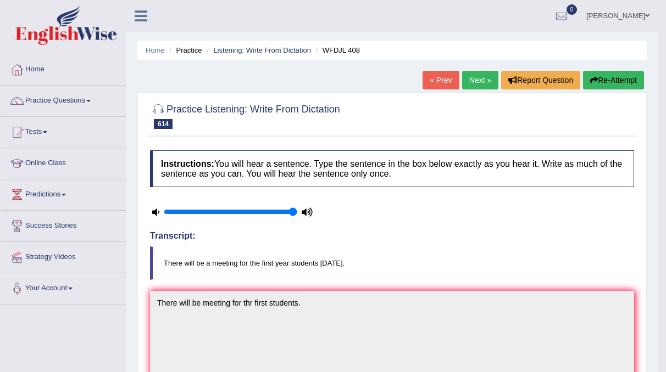
click at [476, 82] on link "Next »" at bounding box center [480, 80] width 36 height 19
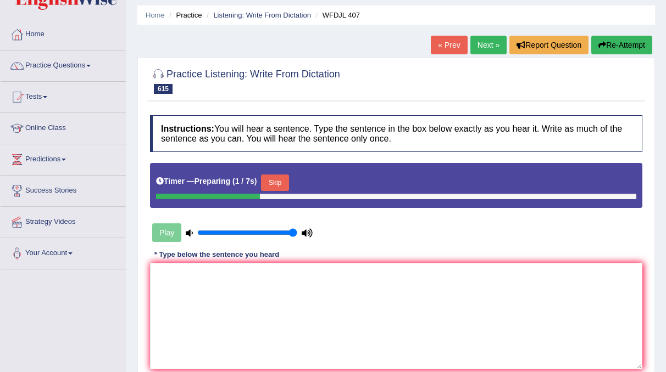
scroll to position [36, 0]
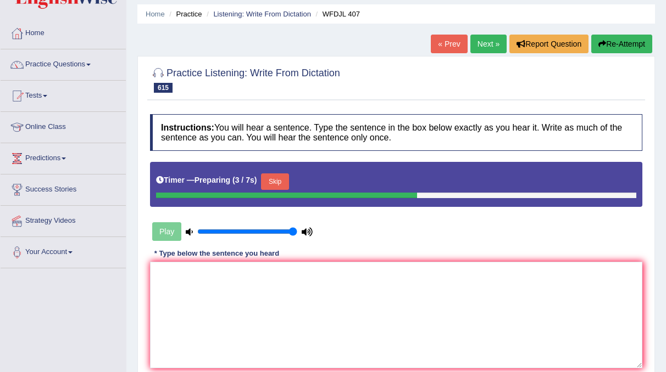
click at [272, 181] on button "Skip" at bounding box center [274, 182] width 27 height 16
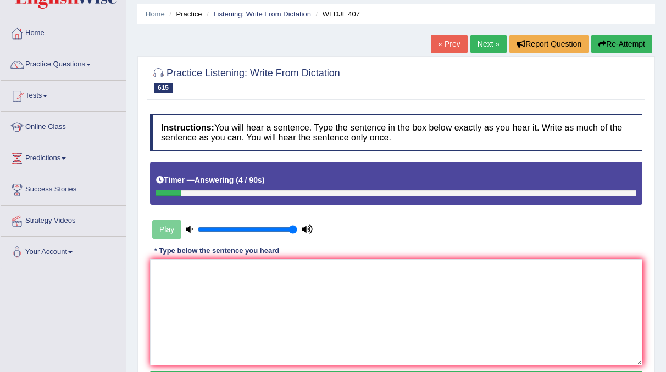
click at [612, 58] on div "Practice Listening: Write From Dictation 615 WFDJL 407 Instructions: You will h…" at bounding box center [395, 230] width 517 height 349
